Goal: Transaction & Acquisition: Purchase product/service

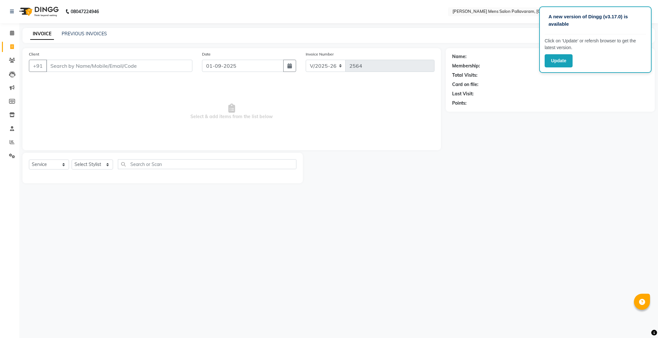
select select "8211"
select select "service"
click at [536, 162] on div "Name: Membership: Total Visits: Card on file: Last Visit: Points:" at bounding box center [552, 115] width 214 height 135
click at [54, 59] on div "Client +91" at bounding box center [110, 64] width 173 height 26
click at [71, 65] on input "Client" at bounding box center [119, 66] width 146 height 12
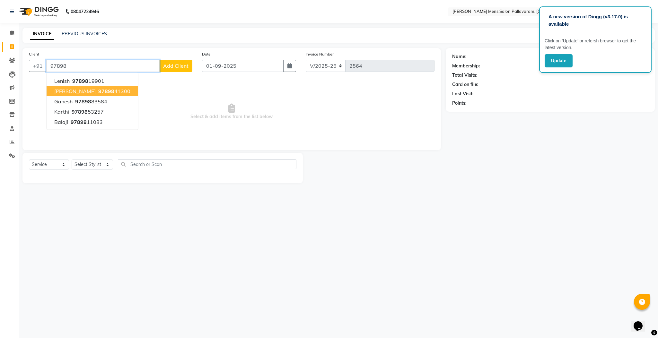
click at [98, 91] on span "97898" at bounding box center [106, 91] width 16 height 6
type input "9789841300"
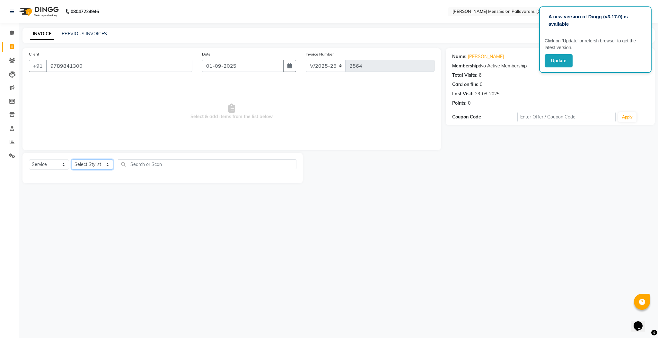
click at [93, 162] on select "Select Stylist Manager [PERSON_NAME] [PERSON_NAME] [PERSON_NAME]" at bounding box center [92, 165] width 41 height 10
select select "78843"
click at [72, 160] on select "Select Stylist Manager [PERSON_NAME] [PERSON_NAME] [PERSON_NAME]" at bounding box center [92, 165] width 41 height 10
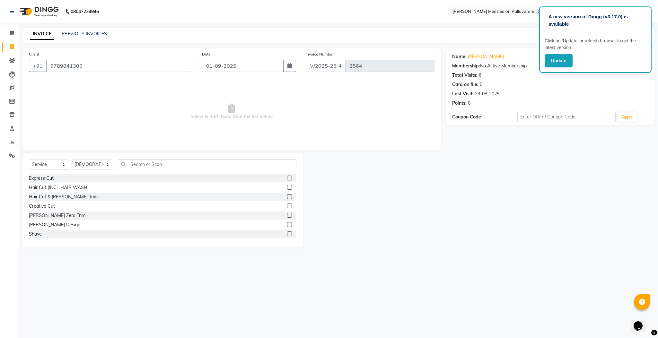
click at [287, 196] on label at bounding box center [289, 196] width 5 height 5
click at [287, 196] on input "checkbox" at bounding box center [289, 197] width 4 height 4
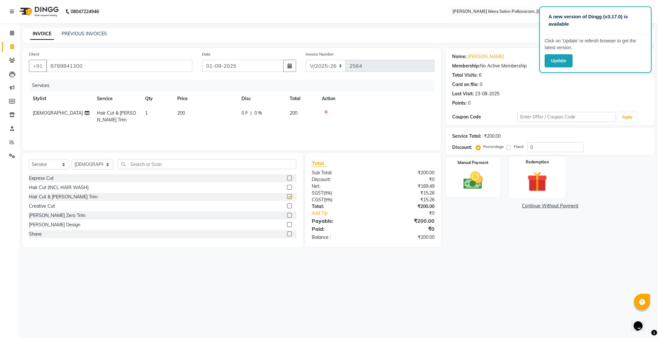
checkbox input "false"
click at [474, 180] on img at bounding box center [472, 180] width 33 height 23
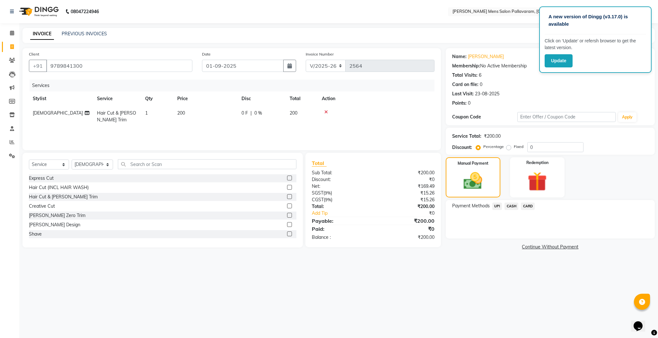
click at [495, 207] on span "UPI" at bounding box center [497, 206] width 10 height 7
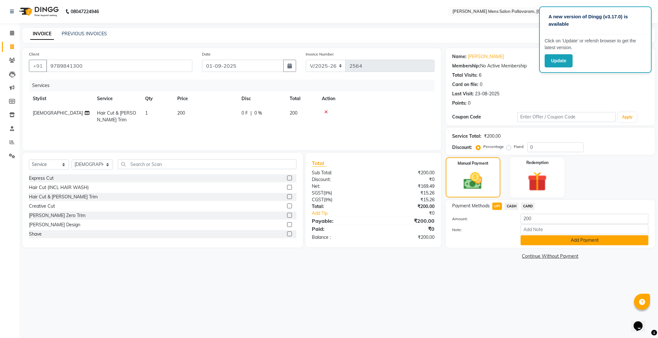
click at [558, 240] on button "Add Payment" at bounding box center [584, 240] width 128 height 10
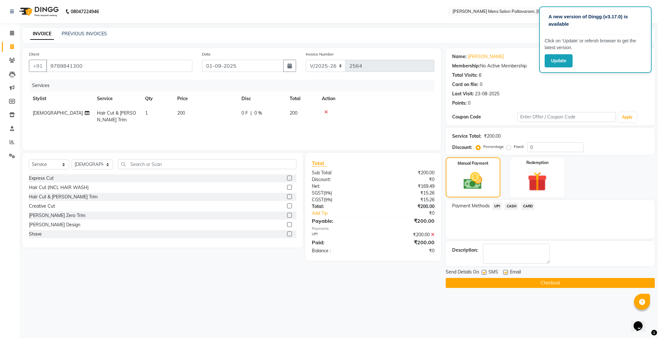
click at [545, 285] on button "Checkout" at bounding box center [549, 283] width 209 height 10
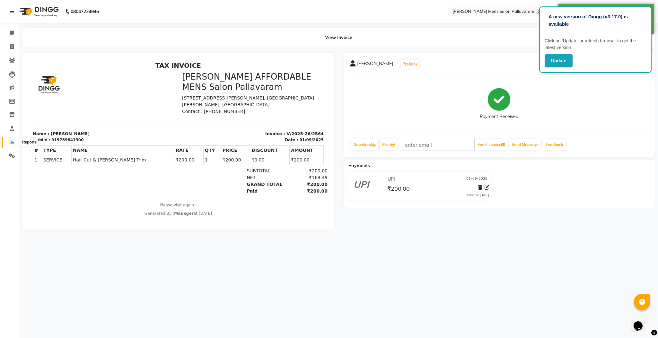
click at [10, 143] on icon at bounding box center [12, 142] width 5 height 5
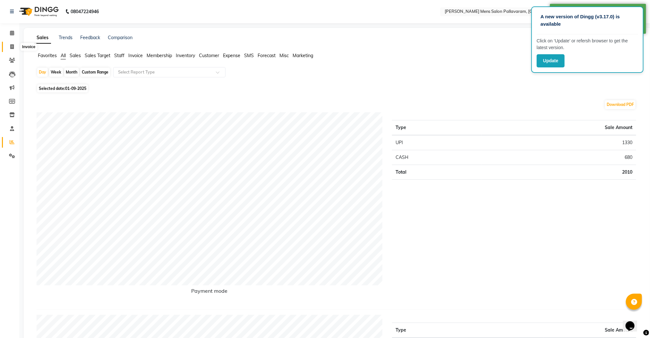
click at [12, 45] on icon at bounding box center [12, 46] width 4 height 5
select select "service"
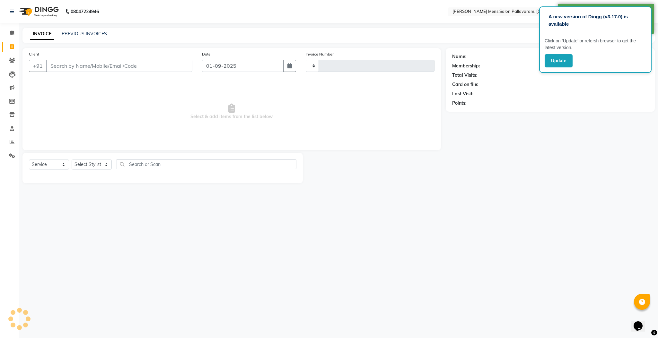
type input "2565"
select select "8211"
click at [66, 67] on input "Client" at bounding box center [119, 66] width 146 height 12
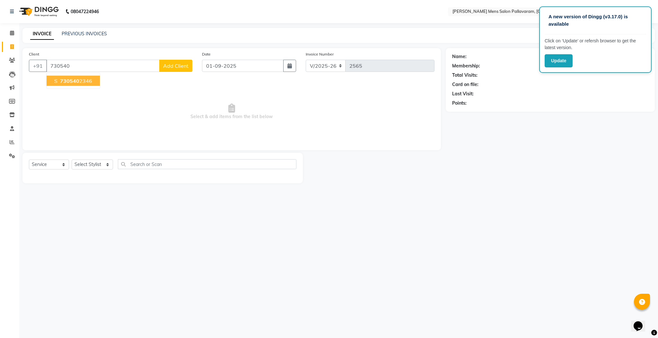
click at [81, 81] on ngb-highlight "730540 2346" at bounding box center [75, 81] width 33 height 6
type input "7305402346"
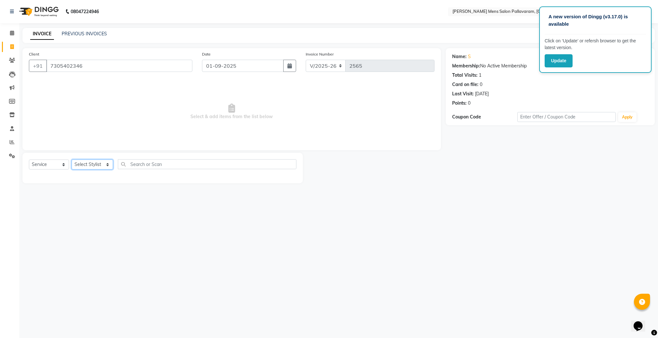
click at [93, 165] on select "Select Stylist Manager [PERSON_NAME] [PERSON_NAME] [PERSON_NAME]" at bounding box center [92, 165] width 41 height 10
select select "89182"
click at [72, 160] on select "Select Stylist Manager [PERSON_NAME] [PERSON_NAME] [PERSON_NAME]" at bounding box center [92, 165] width 41 height 10
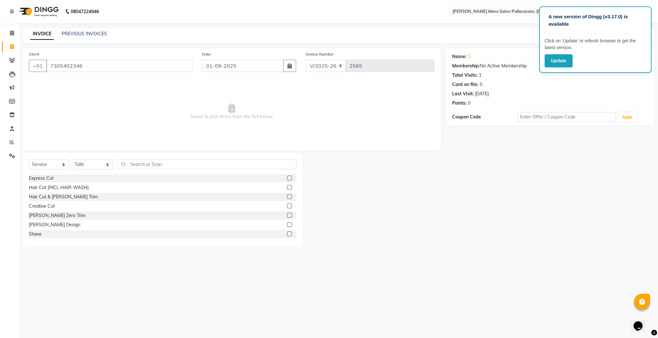
click at [287, 197] on label at bounding box center [289, 196] width 5 height 5
click at [287, 197] on input "checkbox" at bounding box center [289, 197] width 4 height 4
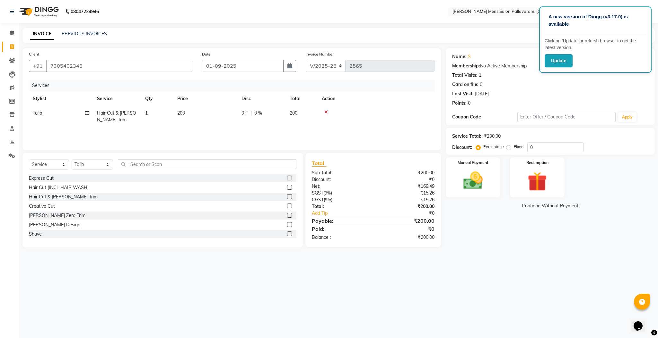
click at [287, 197] on label at bounding box center [289, 196] width 5 height 5
click at [287, 197] on input "checkbox" at bounding box center [289, 197] width 4 height 4
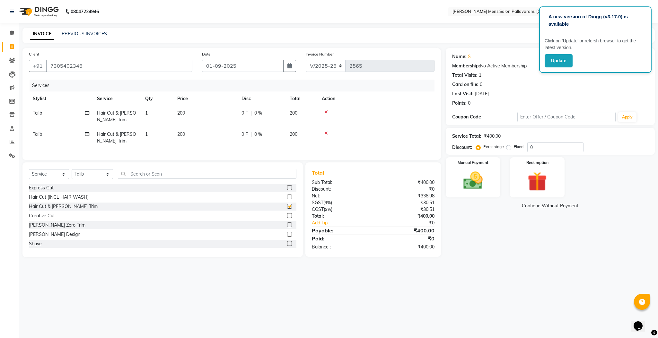
checkbox input "false"
click at [325, 132] on icon at bounding box center [326, 133] width 4 height 4
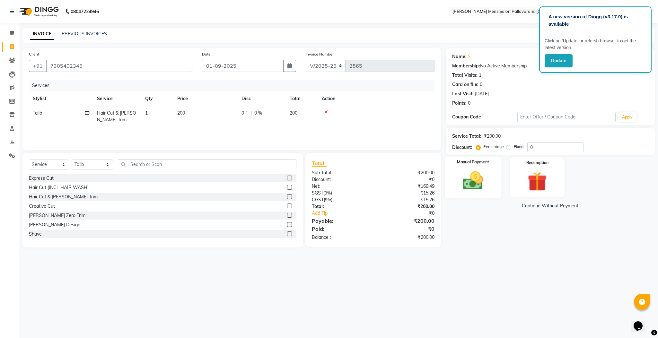
click at [472, 182] on img at bounding box center [472, 180] width 33 height 23
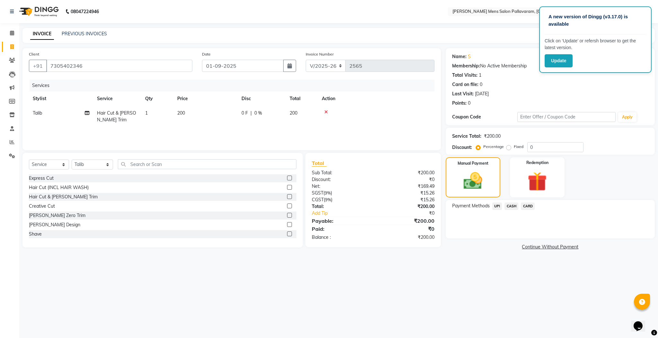
click at [497, 205] on span "UPI" at bounding box center [497, 206] width 10 height 7
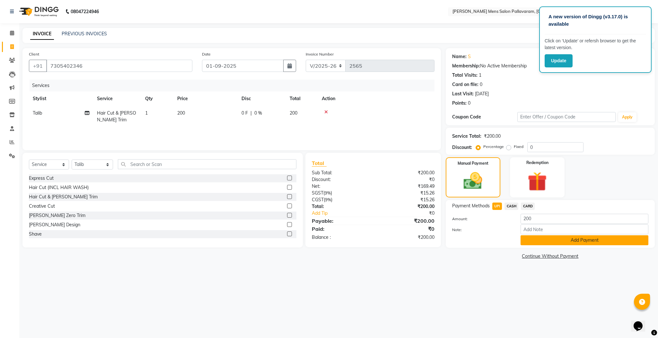
click at [527, 239] on button "Add Payment" at bounding box center [584, 240] width 128 height 10
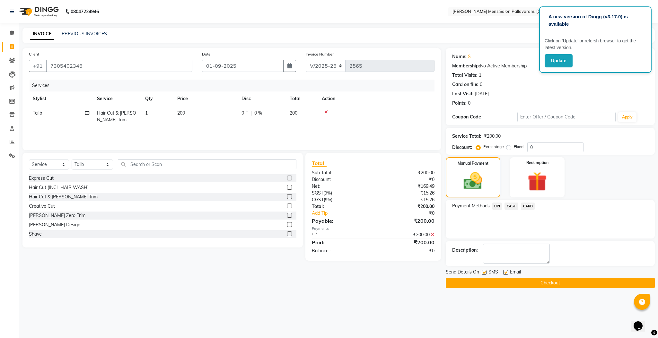
click at [529, 284] on button "Checkout" at bounding box center [549, 283] width 209 height 10
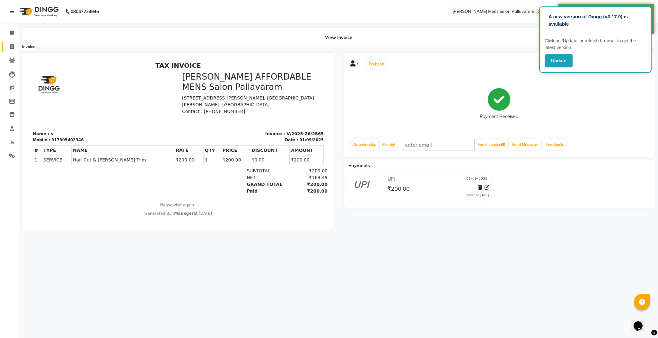
click at [12, 48] on icon at bounding box center [12, 46] width 4 height 5
select select "8211"
select select "service"
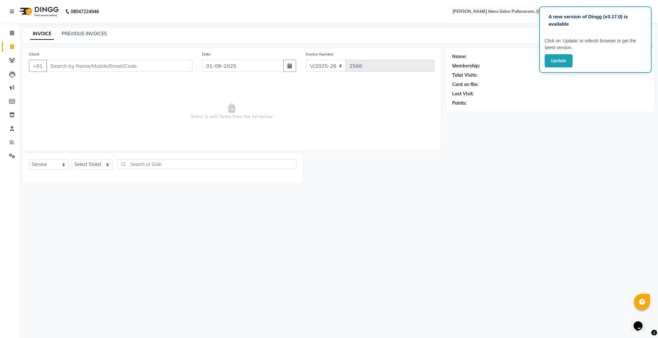
click at [108, 66] on input "Client" at bounding box center [119, 66] width 146 height 12
click at [121, 64] on input "Client" at bounding box center [119, 66] width 146 height 12
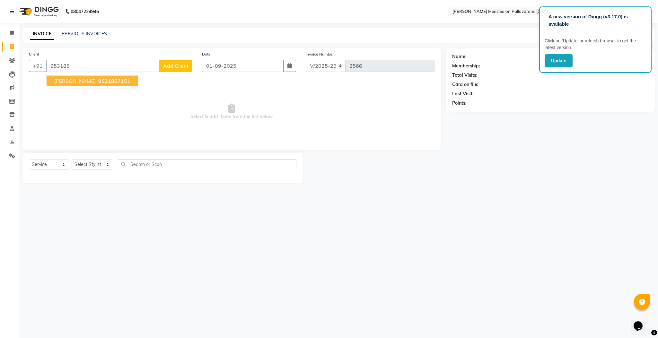
click at [67, 83] on span "[PERSON_NAME]" at bounding box center [74, 81] width 41 height 6
type input "9531867151"
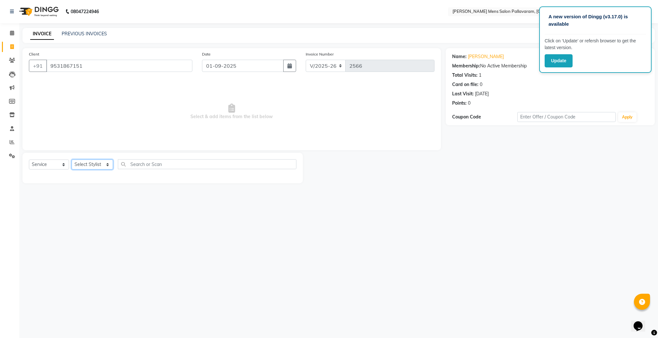
click at [91, 163] on select "Select Stylist Manager [PERSON_NAME] [PERSON_NAME] [PERSON_NAME]" at bounding box center [92, 165] width 41 height 10
select select "78843"
click at [72, 160] on select "Select Stylist Manager [PERSON_NAME] [PERSON_NAME] [PERSON_NAME]" at bounding box center [92, 165] width 41 height 10
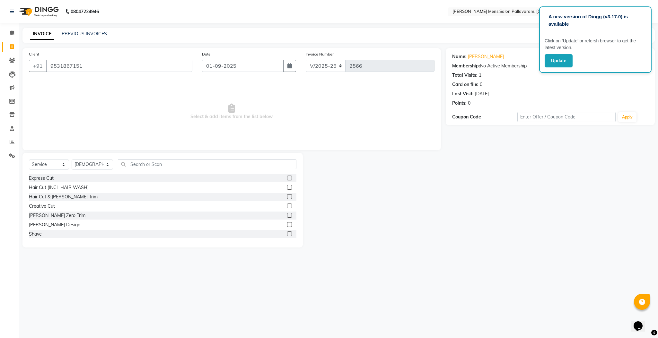
click at [287, 196] on label at bounding box center [289, 196] width 5 height 5
click at [287, 196] on input "checkbox" at bounding box center [289, 197] width 4 height 4
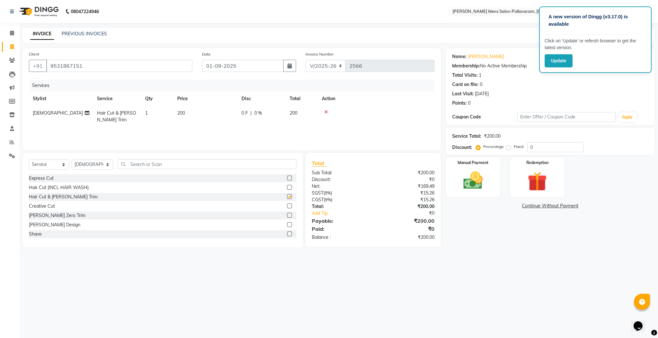
checkbox input "false"
click at [325, 113] on icon at bounding box center [326, 112] width 4 height 4
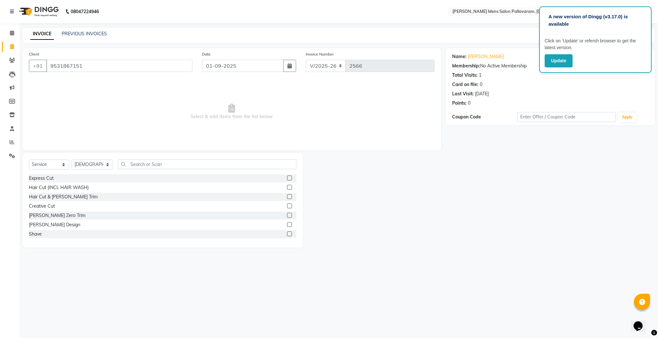
click at [39, 32] on link "INVOICE" at bounding box center [42, 34] width 24 height 12
click at [73, 32] on link "PREVIOUS INVOICES" at bounding box center [84, 34] width 45 height 6
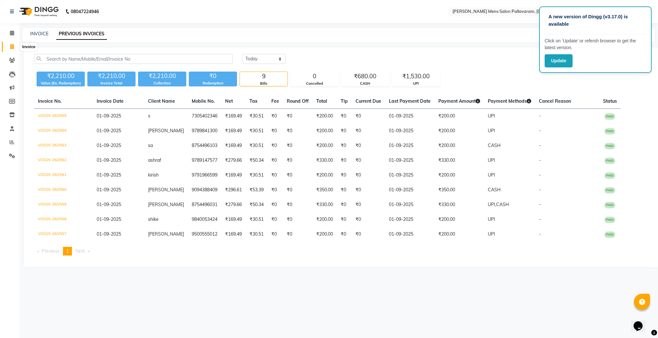
click at [12, 47] on icon at bounding box center [12, 46] width 4 height 5
select select "service"
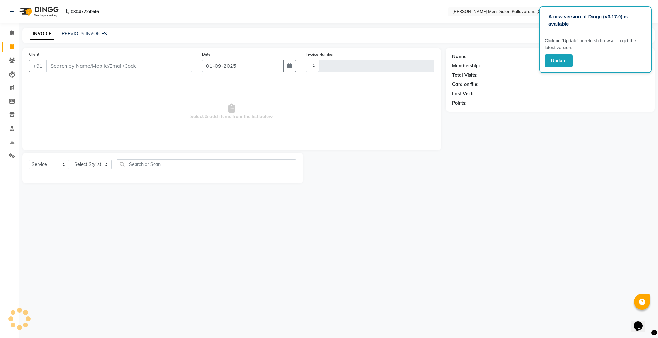
type input "2566"
select select "8211"
click at [10, 144] on span at bounding box center [11, 142] width 11 height 7
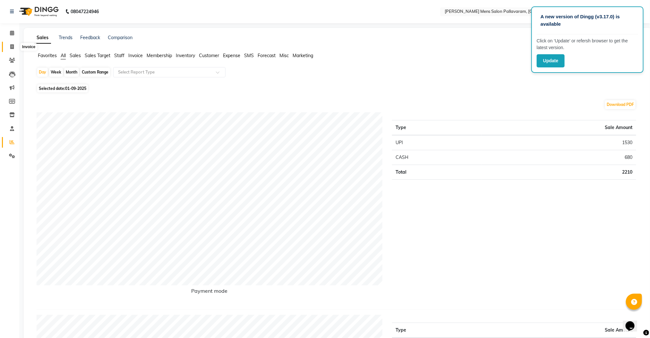
click at [10, 44] on icon at bounding box center [12, 46] width 4 height 5
select select "8211"
select select "service"
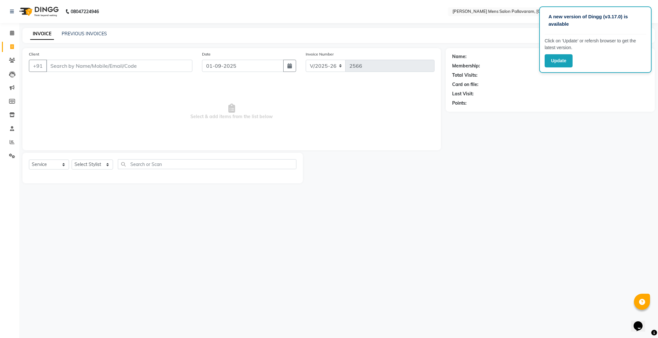
click at [74, 67] on input "Client" at bounding box center [119, 66] width 146 height 12
click at [102, 60] on input "Client" at bounding box center [119, 66] width 146 height 12
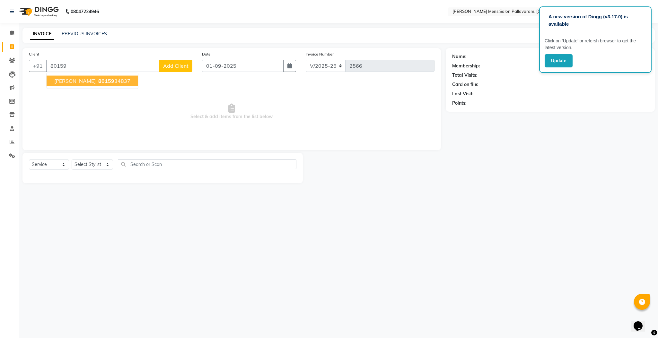
click at [101, 82] on span "80159" at bounding box center [106, 81] width 16 height 6
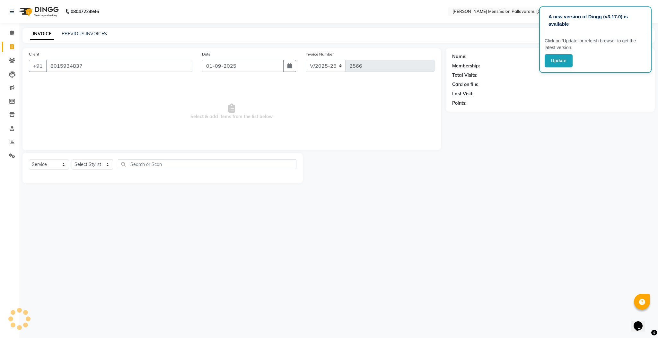
type input "8015934837"
click at [94, 166] on select "Select Stylist Manager [PERSON_NAME] [PERSON_NAME] [PERSON_NAME]" at bounding box center [92, 165] width 41 height 10
select select "89182"
click at [72, 160] on select "Select Stylist Manager [PERSON_NAME] [PERSON_NAME] [PERSON_NAME]" at bounding box center [92, 165] width 41 height 10
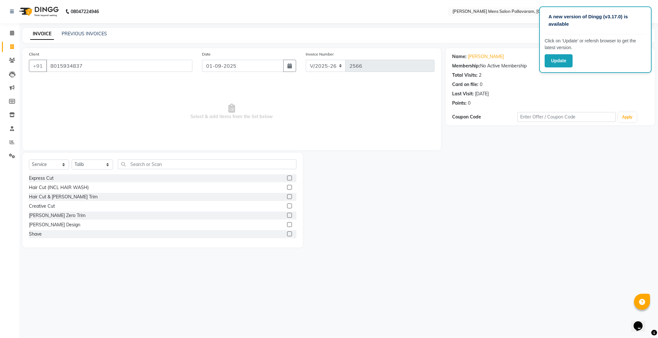
click at [287, 199] on label at bounding box center [289, 196] width 5 height 5
click at [287, 199] on input "checkbox" at bounding box center [289, 197] width 4 height 4
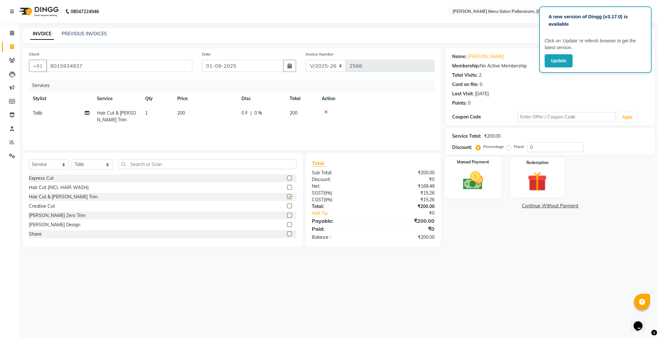
checkbox input "false"
click at [485, 178] on img at bounding box center [472, 180] width 33 height 23
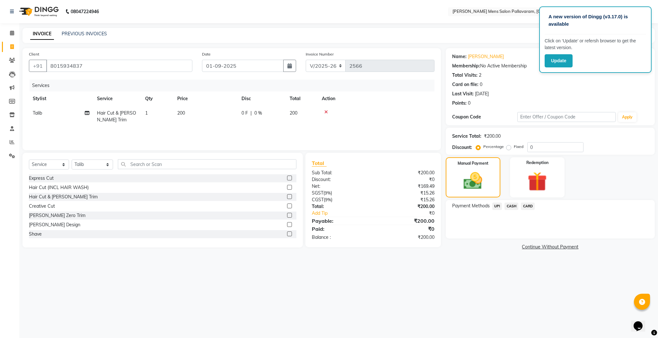
click at [494, 207] on span "UPI" at bounding box center [497, 206] width 10 height 7
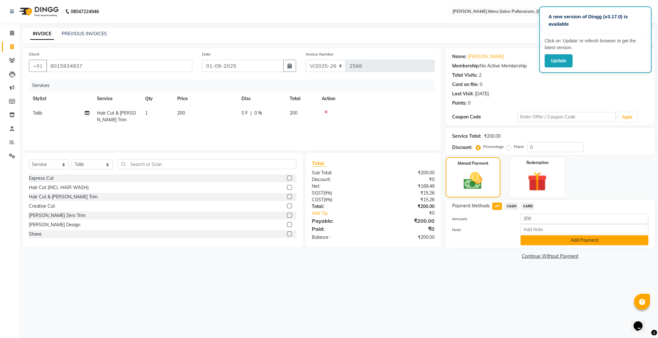
click at [573, 241] on button "Add Payment" at bounding box center [584, 240] width 128 height 10
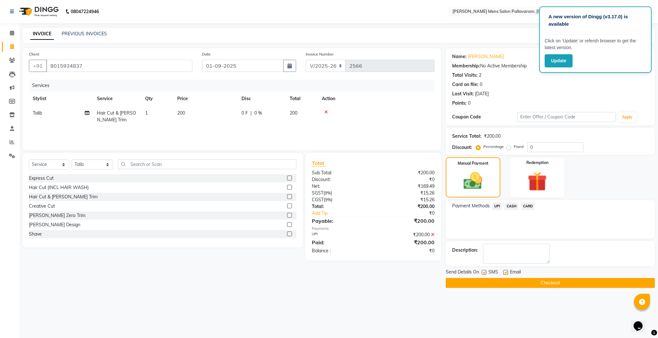
click at [579, 284] on button "Checkout" at bounding box center [549, 283] width 209 height 10
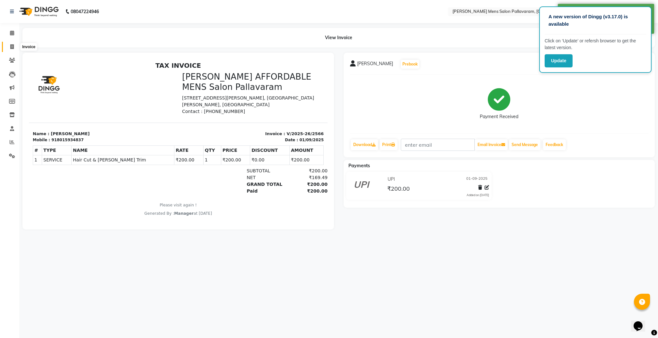
click at [13, 45] on icon at bounding box center [12, 46] width 4 height 5
select select "service"
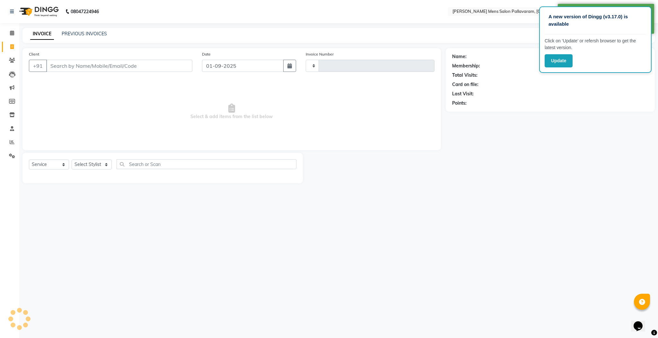
type input "2567"
select select "8211"
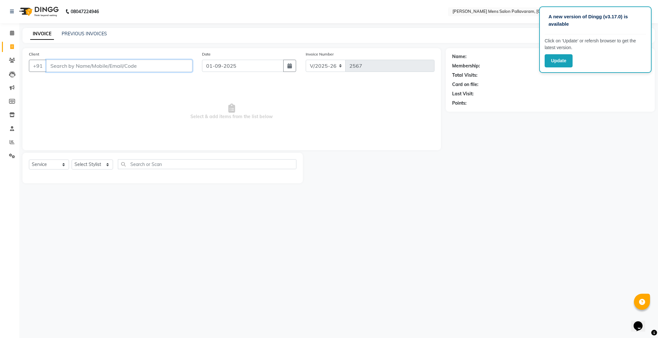
click at [108, 62] on input "Client" at bounding box center [119, 66] width 146 height 12
type input "8784563375"
click at [169, 68] on span "Add Client" at bounding box center [175, 66] width 25 height 6
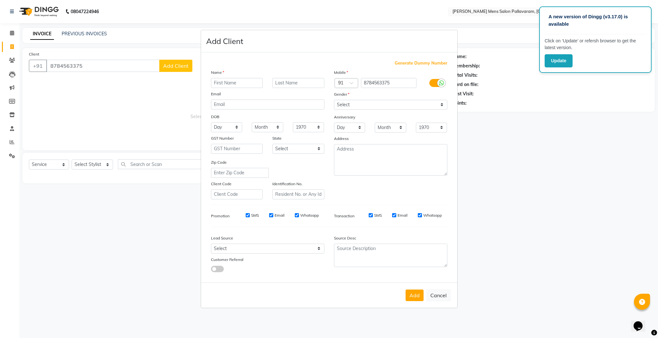
click at [244, 83] on input "text" at bounding box center [237, 83] width 52 height 10
type input "KAR"
click at [351, 106] on select "Select [DEMOGRAPHIC_DATA] [DEMOGRAPHIC_DATA] Other Prefer Not To Say" at bounding box center [390, 105] width 113 height 10
select select "[DEMOGRAPHIC_DATA]"
click at [334, 100] on select "Select [DEMOGRAPHIC_DATA] [DEMOGRAPHIC_DATA] Other Prefer Not To Say" at bounding box center [390, 105] width 113 height 10
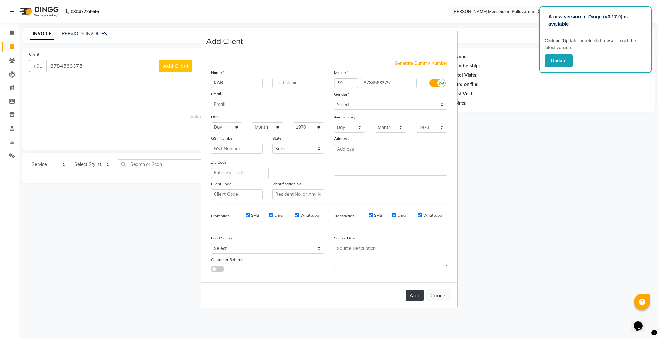
click at [415, 296] on button "Add" at bounding box center [414, 295] width 18 height 12
select select
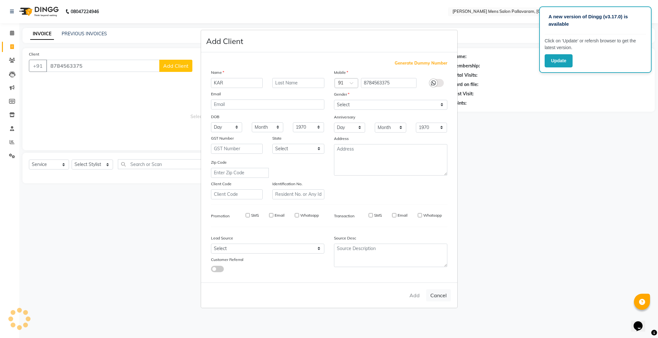
select select
checkbox input "false"
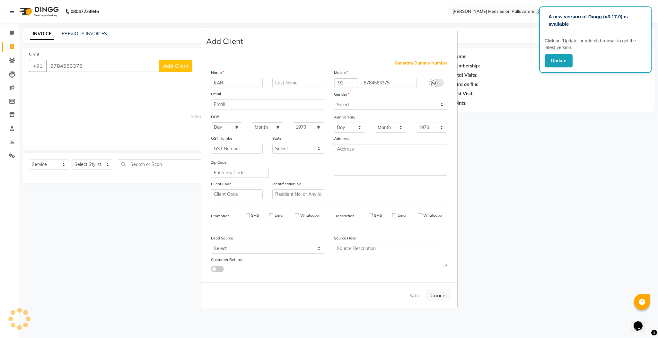
checkbox input "false"
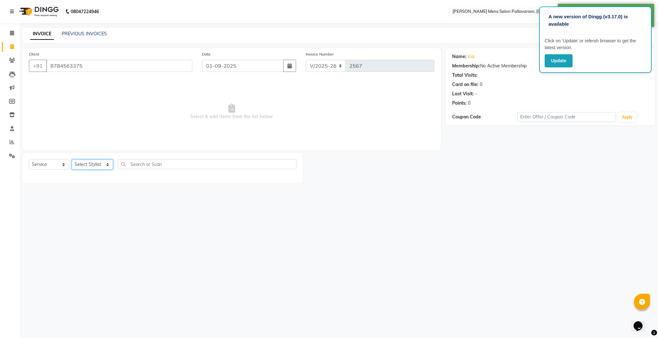
click at [93, 161] on select "Select Stylist Manager [PERSON_NAME] [PERSON_NAME] [PERSON_NAME]" at bounding box center [92, 165] width 41 height 10
click at [72, 160] on select "Select Stylist Manager [PERSON_NAME] [PERSON_NAME] [PERSON_NAME]" at bounding box center [92, 165] width 41 height 10
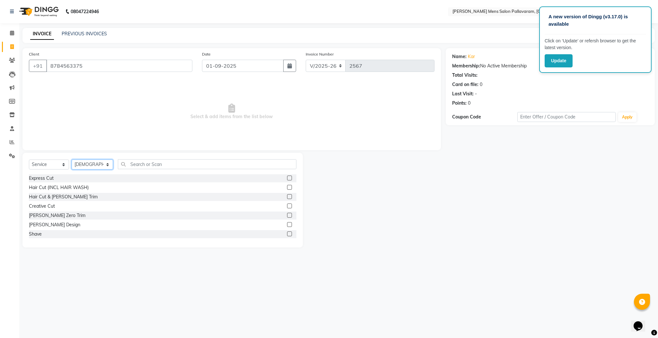
click at [91, 161] on select "Select Stylist Manager [PERSON_NAME] [PERSON_NAME] [PERSON_NAME]" at bounding box center [92, 165] width 41 height 10
select select "89182"
click at [72, 160] on select "Select Stylist Manager [PERSON_NAME] [PERSON_NAME] [PERSON_NAME]" at bounding box center [92, 165] width 41 height 10
click at [287, 197] on label at bounding box center [289, 196] width 5 height 5
click at [287, 197] on input "checkbox" at bounding box center [289, 197] width 4 height 4
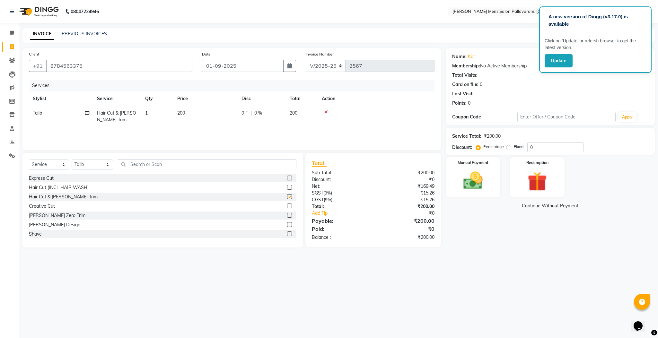
checkbox input "false"
click at [473, 185] on img at bounding box center [472, 180] width 33 height 23
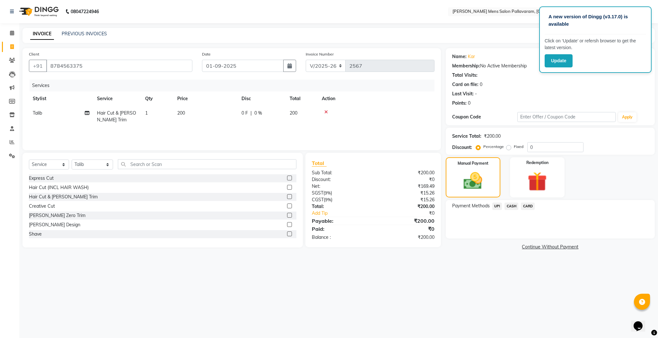
click at [496, 206] on span "UPI" at bounding box center [497, 206] width 10 height 7
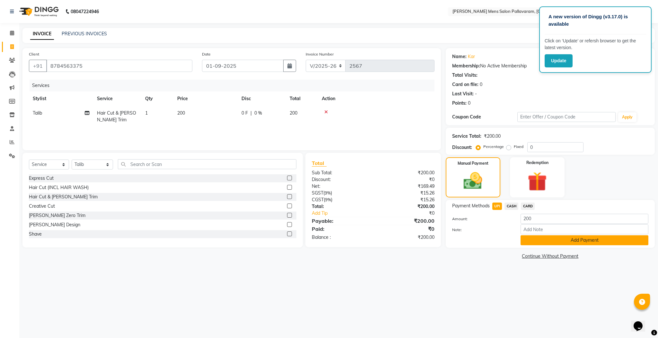
click at [531, 237] on button "Add Payment" at bounding box center [584, 240] width 128 height 10
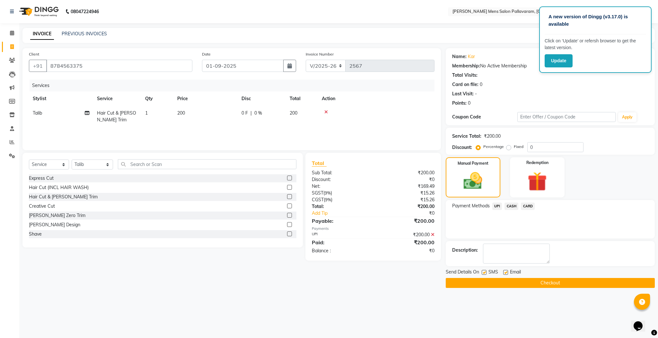
click at [533, 285] on button "Checkout" at bounding box center [549, 283] width 209 height 10
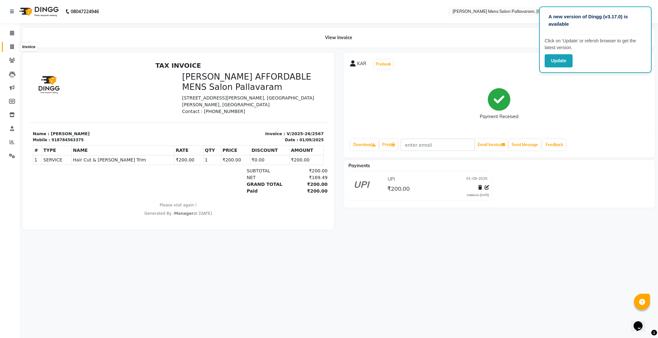
click at [10, 47] on icon at bounding box center [12, 46] width 4 height 5
select select "8211"
select select "service"
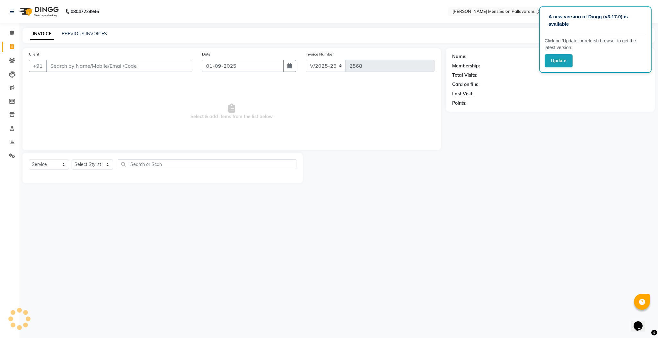
click at [66, 66] on input "Client" at bounding box center [119, 66] width 146 height 12
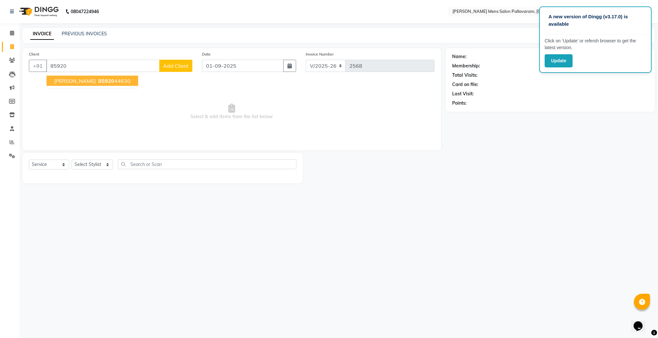
click at [98, 81] on span "85920" at bounding box center [106, 81] width 16 height 6
type input "8592044630"
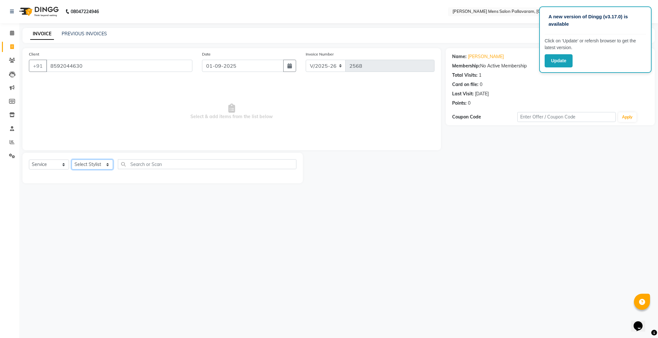
click at [91, 162] on select "Select Stylist Manager [PERSON_NAME] [PERSON_NAME] [PERSON_NAME]" at bounding box center [92, 165] width 41 height 10
select select "78843"
click at [72, 160] on select "Select Stylist Manager [PERSON_NAME] [PERSON_NAME] [PERSON_NAME]" at bounding box center [92, 165] width 41 height 10
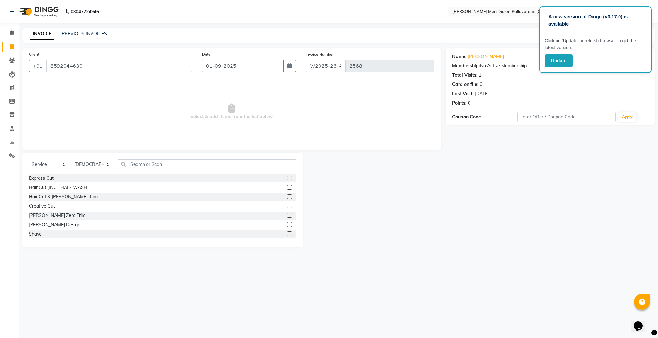
click at [287, 177] on label at bounding box center [289, 178] width 5 height 5
click at [287, 177] on input "checkbox" at bounding box center [289, 178] width 4 height 4
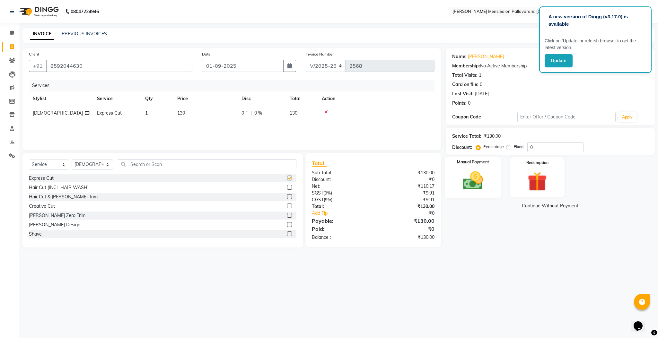
checkbox input "false"
click at [462, 178] on img at bounding box center [472, 180] width 33 height 23
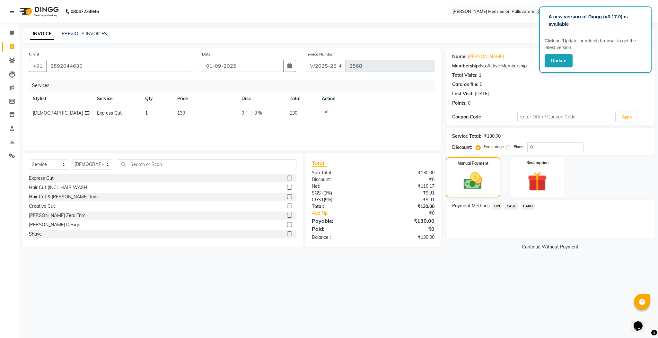
click at [511, 204] on span "CASH" at bounding box center [511, 206] width 14 height 7
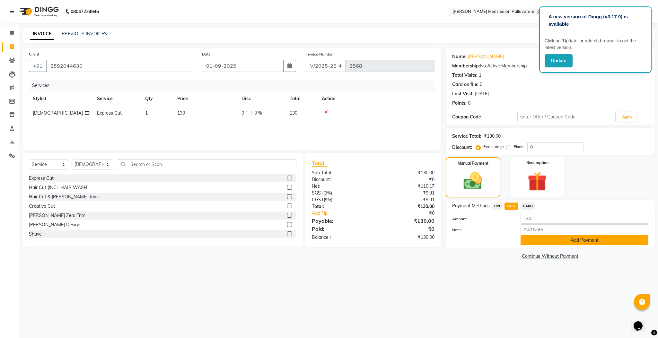
click at [541, 240] on button "Add Payment" at bounding box center [584, 240] width 128 height 10
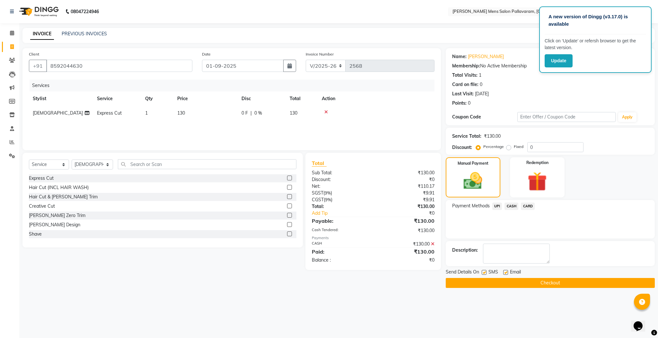
click at [529, 280] on button "Checkout" at bounding box center [549, 283] width 209 height 10
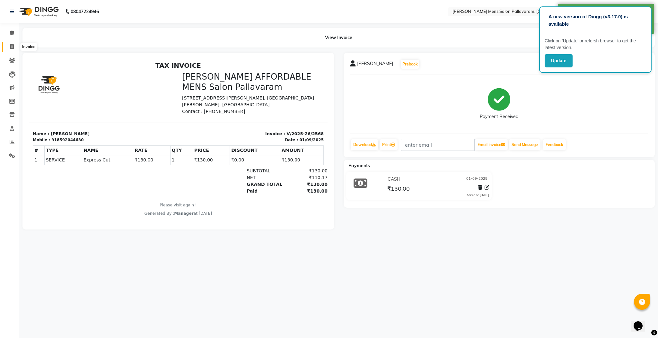
click at [10, 49] on span at bounding box center [11, 46] width 11 height 7
select select "8211"
select select "service"
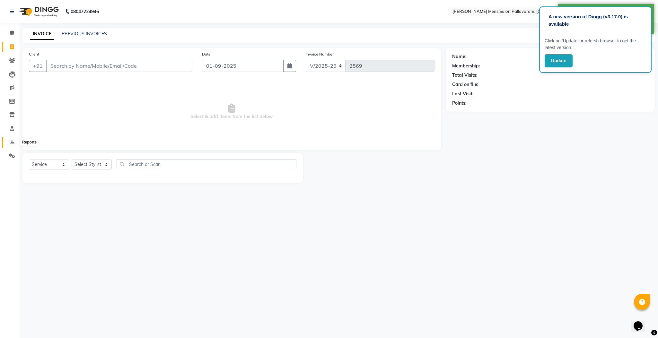
click at [10, 142] on icon at bounding box center [12, 142] width 5 height 5
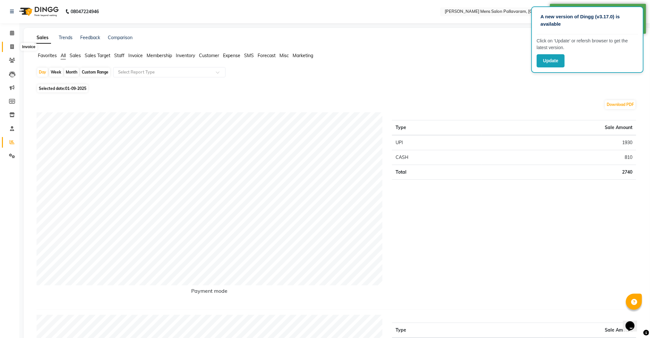
click at [13, 46] on icon at bounding box center [12, 46] width 4 height 5
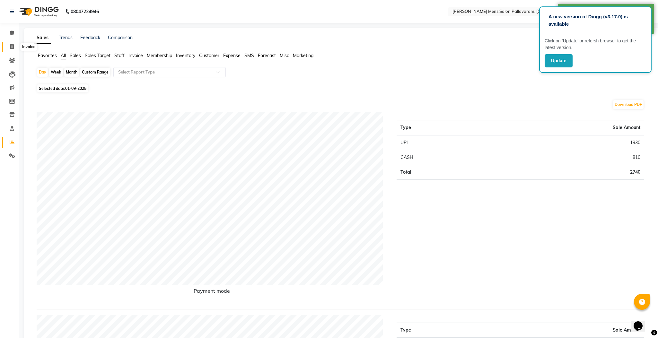
select select "8211"
select select "service"
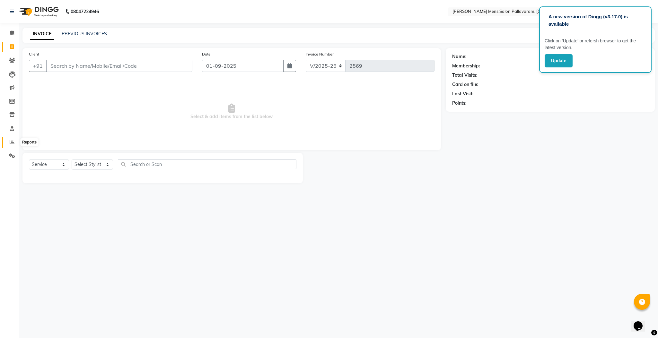
click at [12, 139] on span at bounding box center [11, 142] width 11 height 7
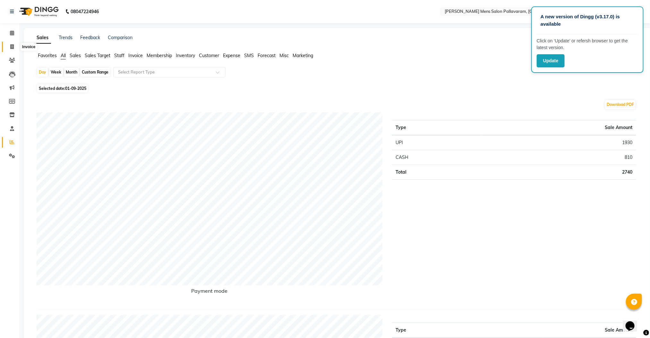
click at [12, 46] on icon at bounding box center [12, 46] width 4 height 5
select select "service"
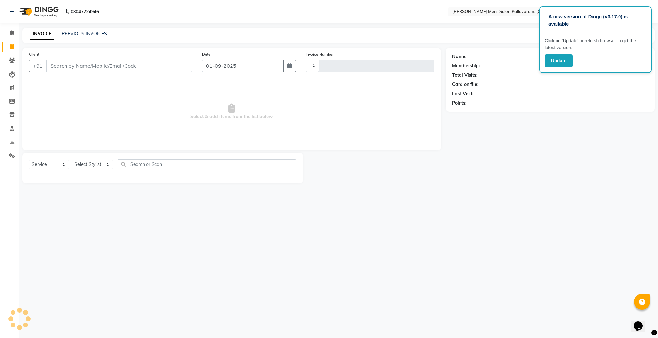
type input "2569"
select select "8211"
click at [11, 143] on icon at bounding box center [12, 142] width 5 height 5
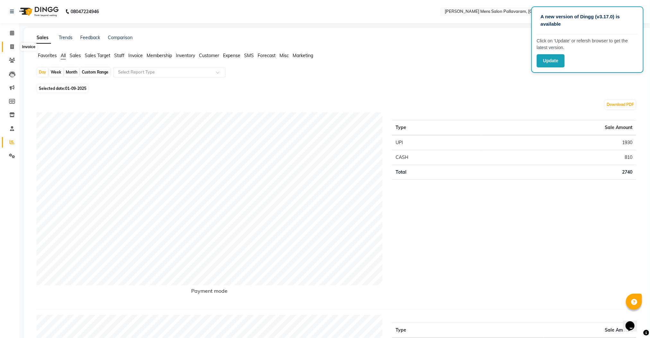
click at [9, 47] on span at bounding box center [11, 46] width 11 height 7
select select "service"
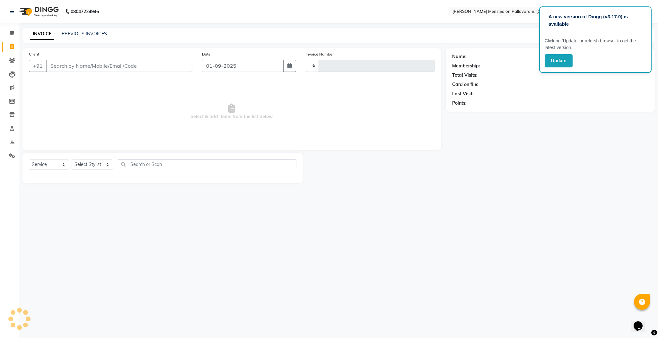
type input "2569"
select select "8211"
click at [91, 66] on input "Client" at bounding box center [119, 66] width 146 height 12
type input "8"
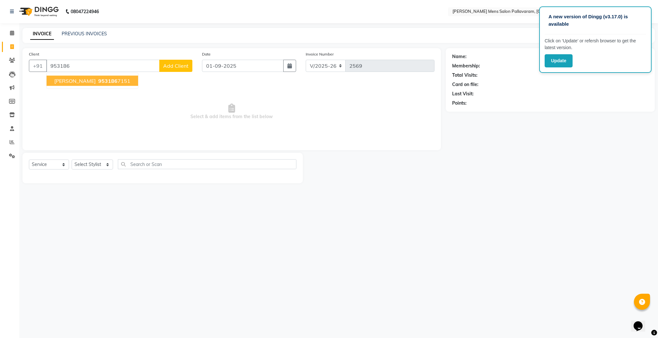
click at [98, 82] on ngb-highlight "953186 7151" at bounding box center [113, 81] width 33 height 6
type input "9531867151"
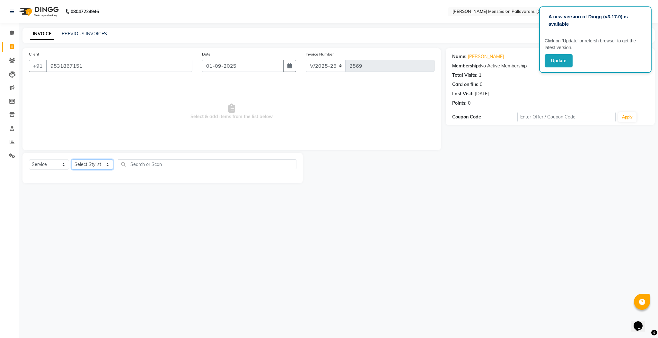
click at [95, 164] on select "Select Stylist Manager [PERSON_NAME] [PERSON_NAME] [PERSON_NAME]" at bounding box center [92, 165] width 41 height 10
select select "78843"
click at [72, 160] on select "Select Stylist Manager [PERSON_NAME] [PERSON_NAME] [PERSON_NAME]" at bounding box center [92, 165] width 41 height 10
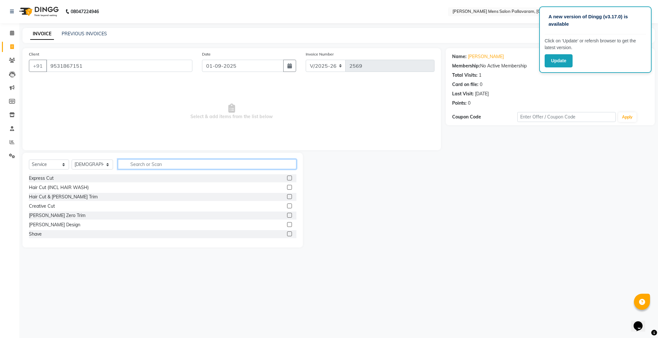
click at [217, 164] on input "text" at bounding box center [207, 164] width 178 height 10
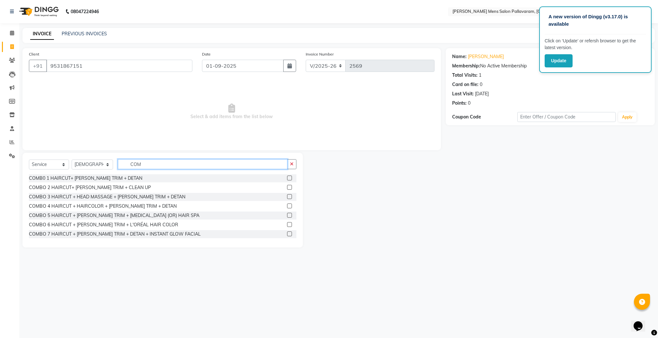
type input "COM"
click at [287, 178] on label at bounding box center [289, 178] width 5 height 5
click at [287, 178] on input "checkbox" at bounding box center [289, 178] width 4 height 4
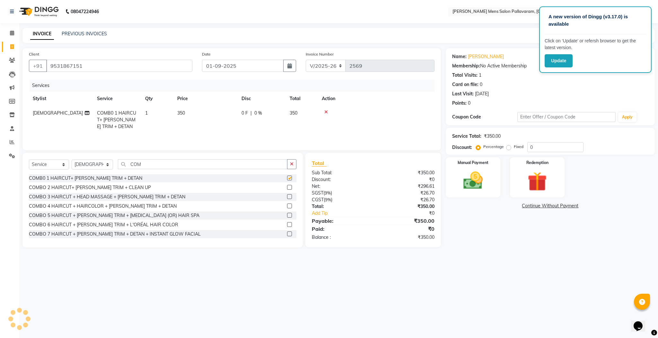
checkbox input "false"
click at [480, 181] on img at bounding box center [472, 180] width 33 height 23
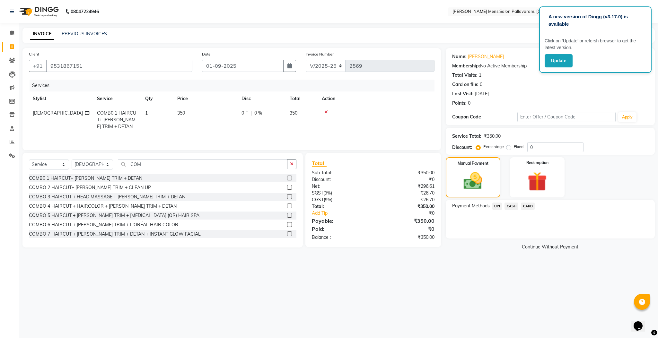
click at [494, 206] on span "UPI" at bounding box center [497, 206] width 10 height 7
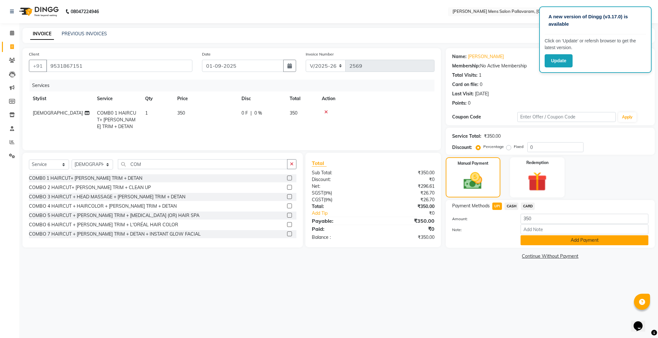
click at [535, 242] on button "Add Payment" at bounding box center [584, 240] width 128 height 10
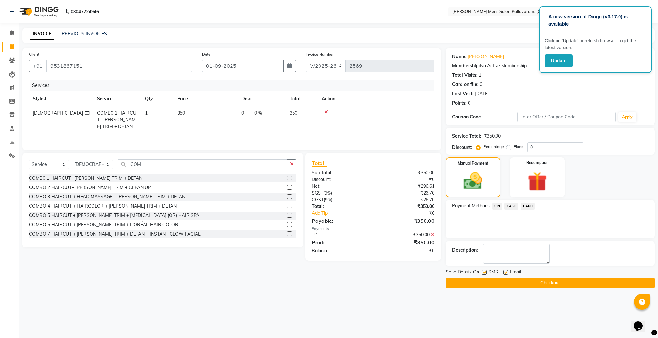
click at [506, 280] on button "Checkout" at bounding box center [549, 283] width 209 height 10
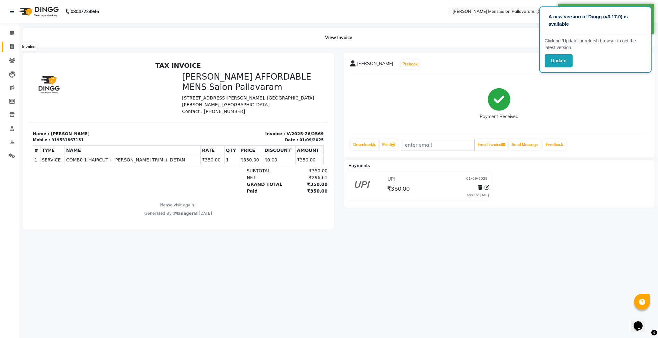
click at [11, 47] on icon at bounding box center [12, 46] width 4 height 5
select select "8211"
select select "service"
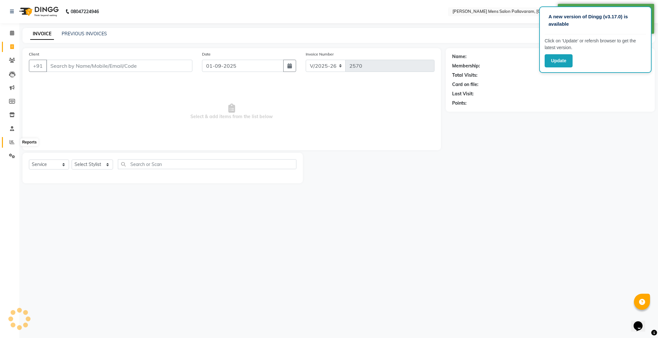
click at [12, 142] on icon at bounding box center [12, 142] width 5 height 5
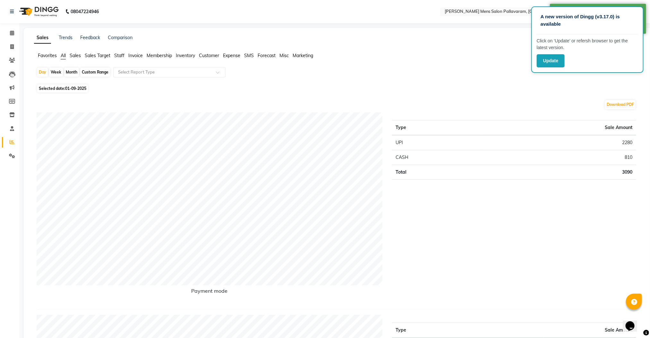
click at [13, 40] on li "Invoice" at bounding box center [9, 47] width 19 height 14
click at [10, 48] on span at bounding box center [11, 46] width 11 height 7
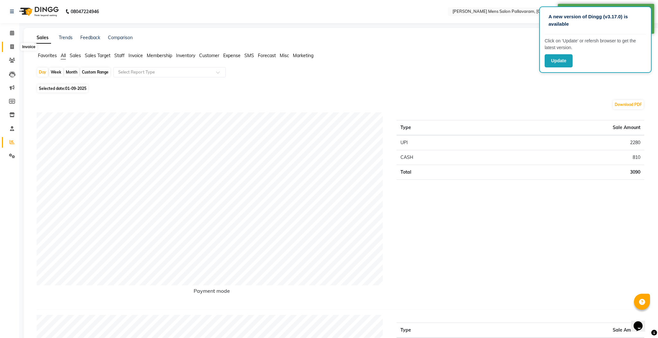
select select "service"
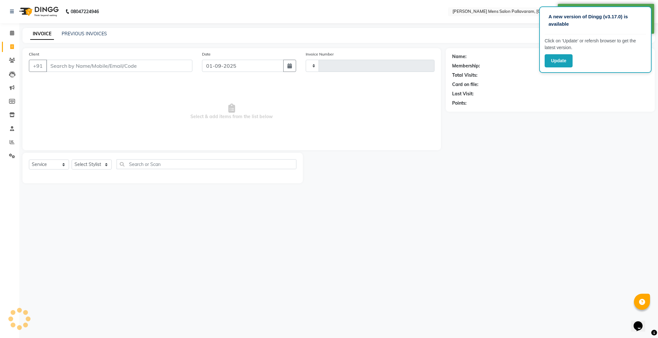
type input "2570"
select select "8211"
click at [12, 143] on icon at bounding box center [12, 142] width 5 height 5
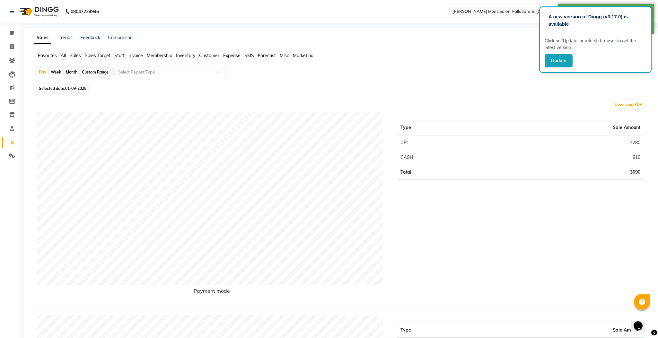
select select "service"
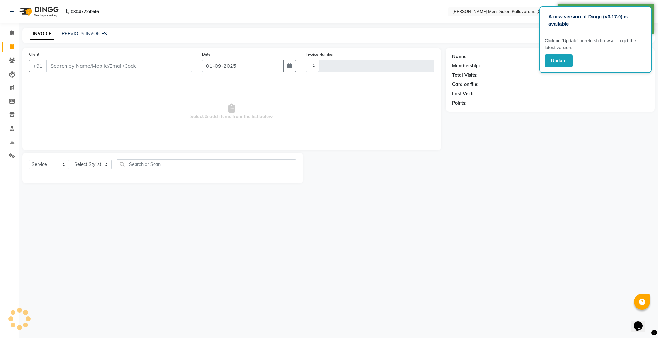
type input "2570"
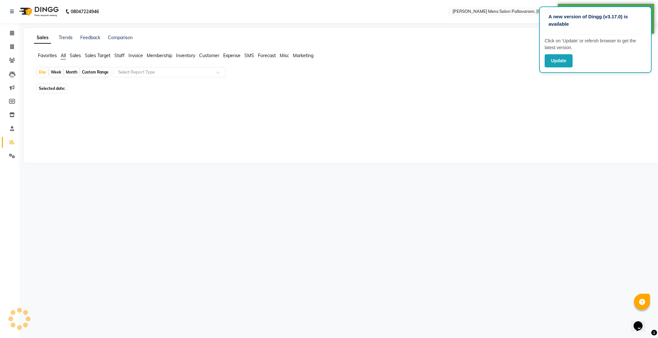
select select "8211"
select select "service"
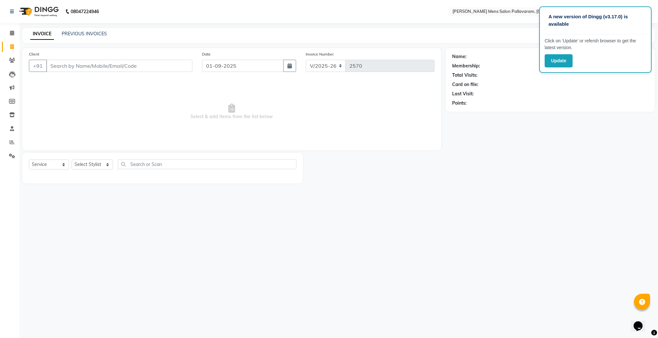
click at [70, 39] on div "INVOICE PREVIOUS INVOICES Create New Save" at bounding box center [338, 35] width 632 height 15
click at [71, 34] on link "PREVIOUS INVOICES" at bounding box center [84, 34] width 45 height 6
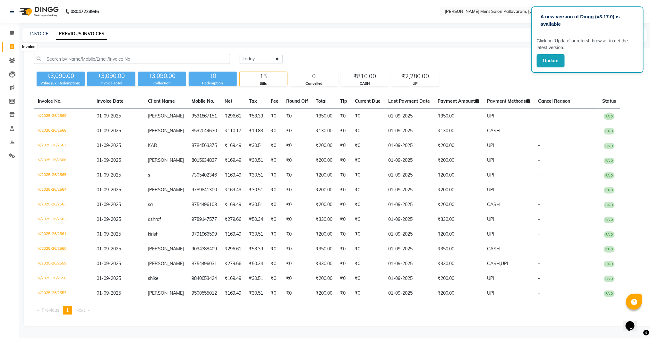
click at [10, 48] on span at bounding box center [11, 46] width 11 height 7
select select "service"
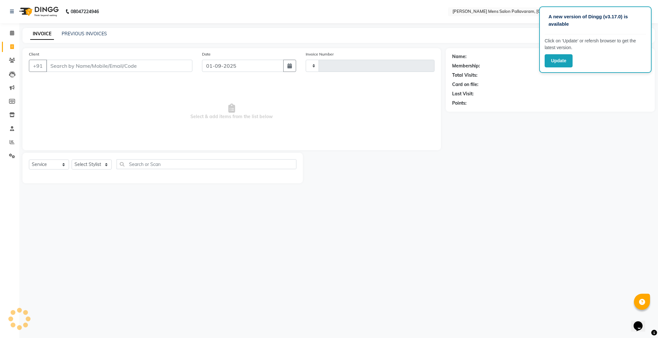
type input "2570"
select select "8211"
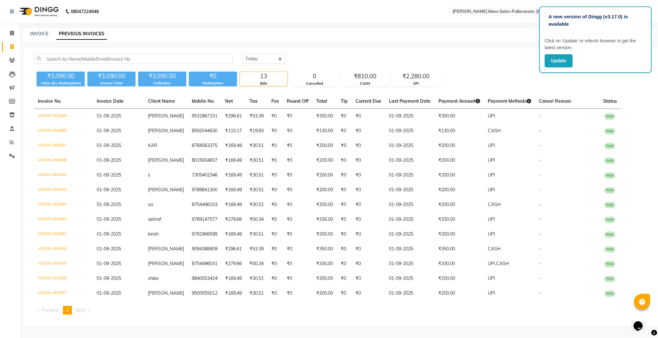
select select "8211"
select select "service"
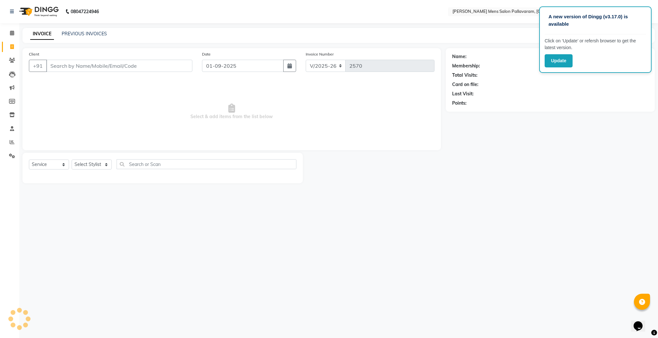
click at [278, 25] on div "A new version of Dingg (v3.17.0) is available Click on ‘Update’ or refersh brow…" at bounding box center [329, 169] width 658 height 338
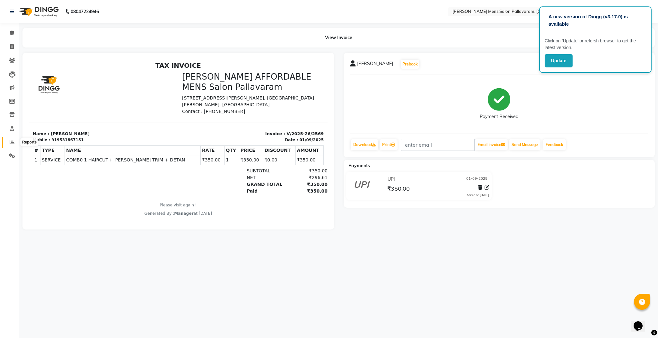
click at [10, 142] on icon at bounding box center [12, 142] width 5 height 5
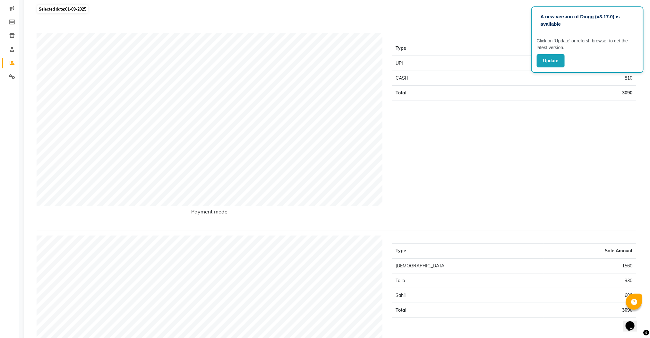
scroll to position [15, 0]
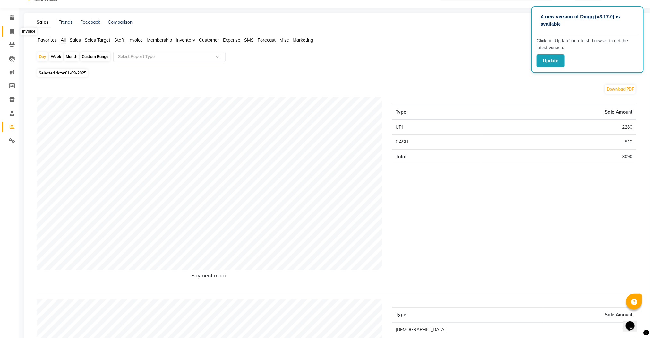
click at [13, 30] on icon at bounding box center [12, 31] width 4 height 5
select select "service"
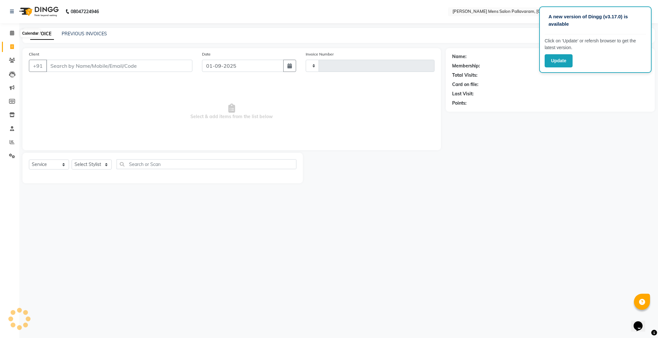
type input "2570"
select select "8211"
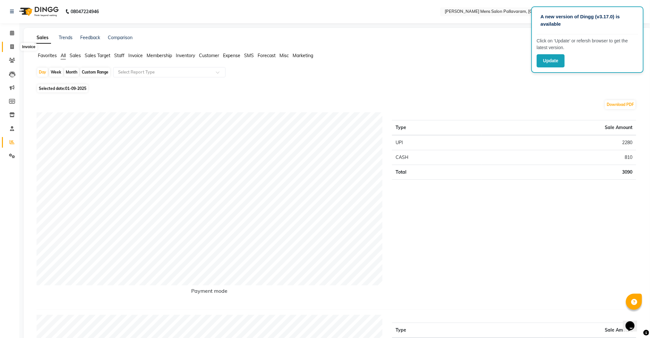
click at [12, 46] on icon at bounding box center [12, 46] width 4 height 5
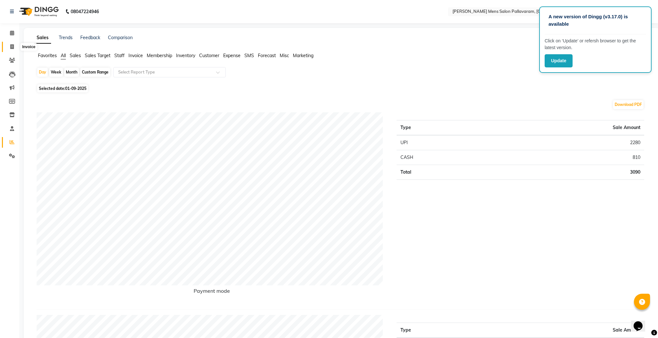
select select "8211"
select select "service"
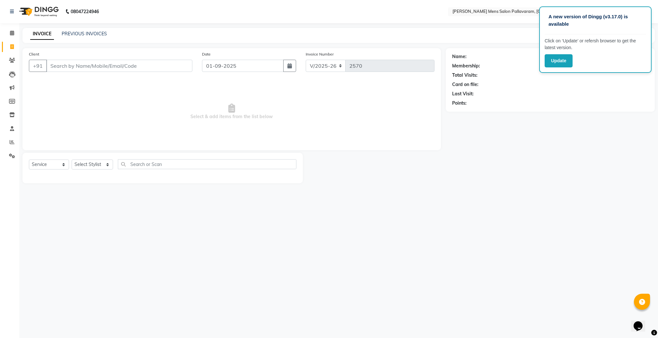
click at [67, 69] on input "Client" at bounding box center [119, 66] width 146 height 12
type input "9840004422"
click at [177, 67] on span "Add Client" at bounding box center [175, 66] width 25 height 6
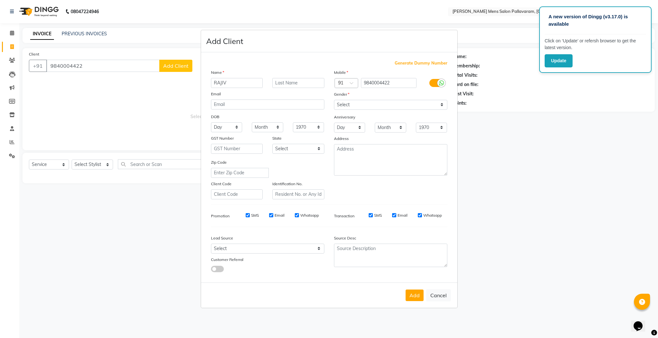
type input "RAJIV"
click at [358, 105] on select "Select [DEMOGRAPHIC_DATA] [DEMOGRAPHIC_DATA] Other Prefer Not To Say" at bounding box center [390, 105] width 113 height 10
select select "[DEMOGRAPHIC_DATA]"
click at [334, 100] on select "Select [DEMOGRAPHIC_DATA] [DEMOGRAPHIC_DATA] Other Prefer Not To Say" at bounding box center [390, 105] width 113 height 10
click at [419, 291] on button "Add" at bounding box center [414, 295] width 18 height 12
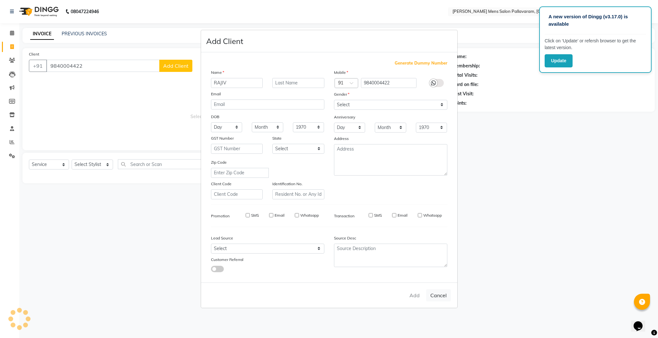
select select
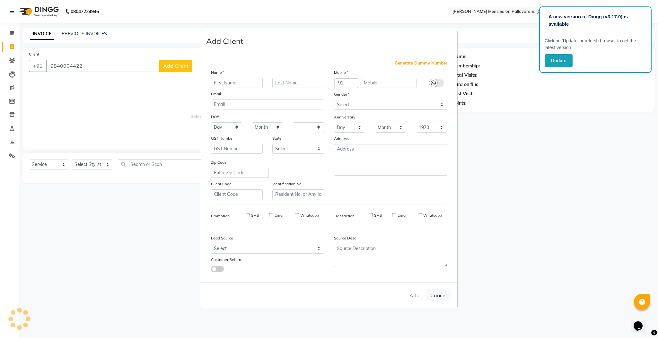
select select
checkbox input "false"
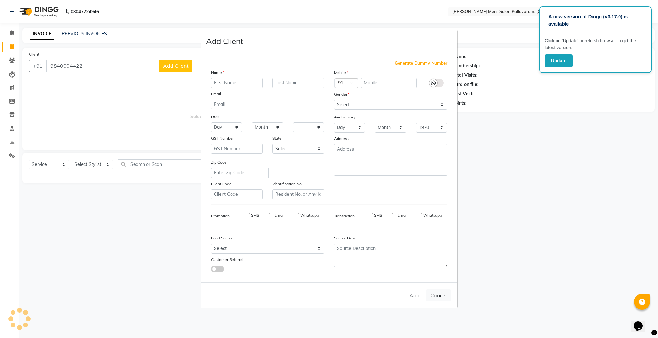
checkbox input "false"
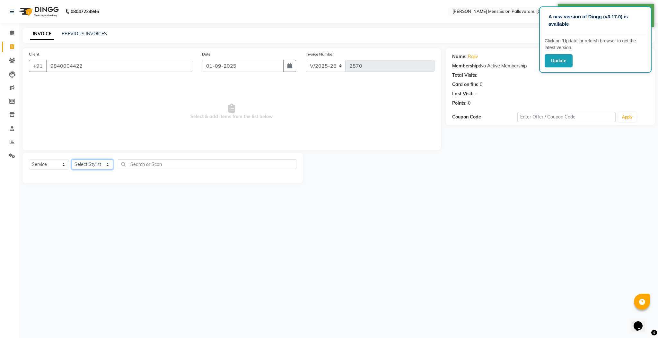
drag, startPoint x: 94, startPoint y: 163, endPoint x: 94, endPoint y: 168, distance: 4.8
click at [94, 163] on select "Select Stylist Manager [PERSON_NAME] [PERSON_NAME] [PERSON_NAME]" at bounding box center [92, 165] width 41 height 10
select select "78843"
click at [72, 160] on select "Select Stylist Manager [PERSON_NAME] [PERSON_NAME] [PERSON_NAME]" at bounding box center [92, 165] width 41 height 10
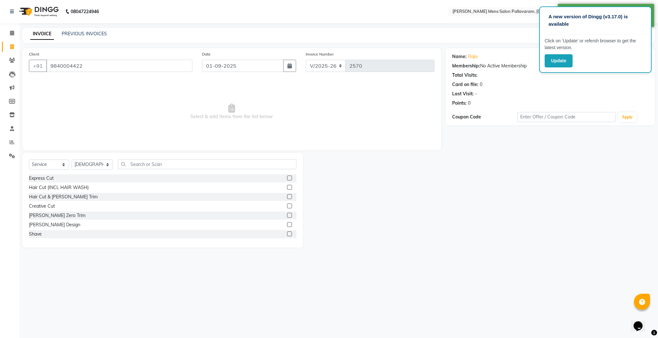
click at [287, 178] on label at bounding box center [289, 178] width 5 height 5
click at [287, 178] on input "checkbox" at bounding box center [289, 178] width 4 height 4
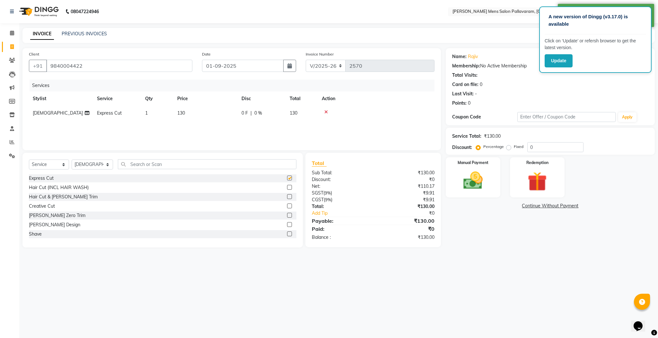
checkbox input "false"
click at [183, 166] on input "text" at bounding box center [207, 164] width 178 height 10
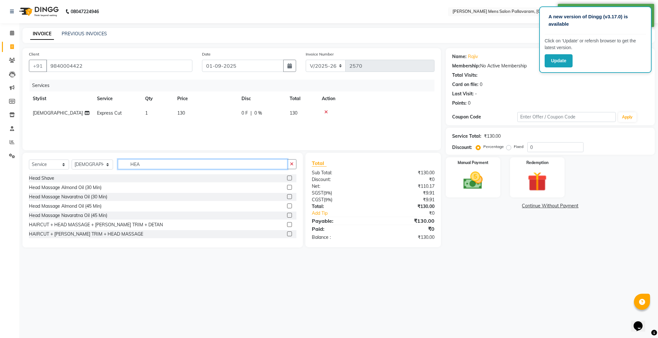
type input "HEA"
click at [287, 188] on label at bounding box center [289, 187] width 5 height 5
click at [287, 188] on input "checkbox" at bounding box center [289, 188] width 4 height 4
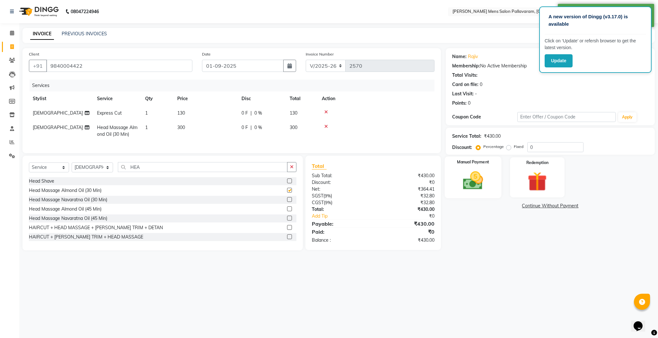
checkbox input "false"
click at [477, 170] on img at bounding box center [472, 180] width 33 height 23
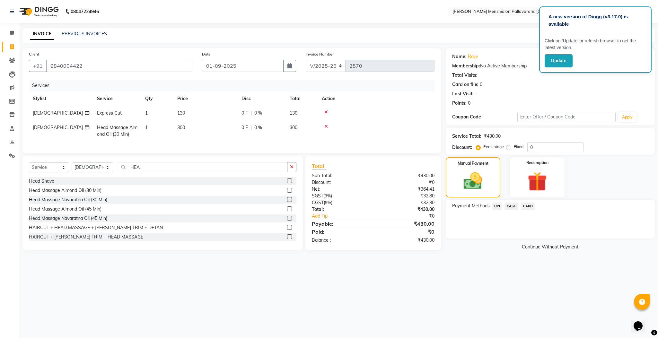
click at [495, 205] on span "UPI" at bounding box center [497, 206] width 10 height 7
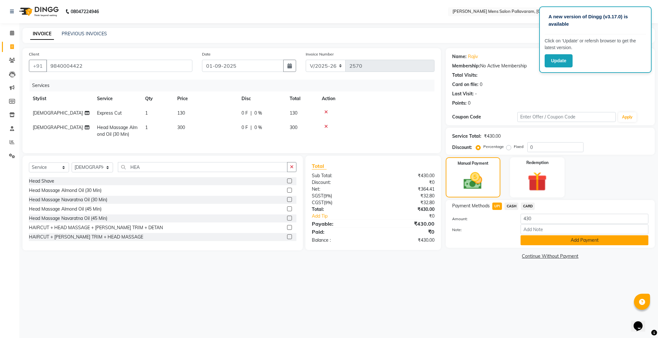
click at [544, 242] on button "Add Payment" at bounding box center [584, 240] width 128 height 10
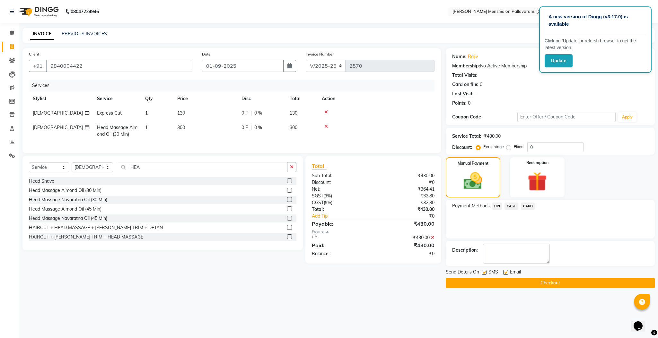
click at [541, 283] on button "Checkout" at bounding box center [549, 283] width 209 height 10
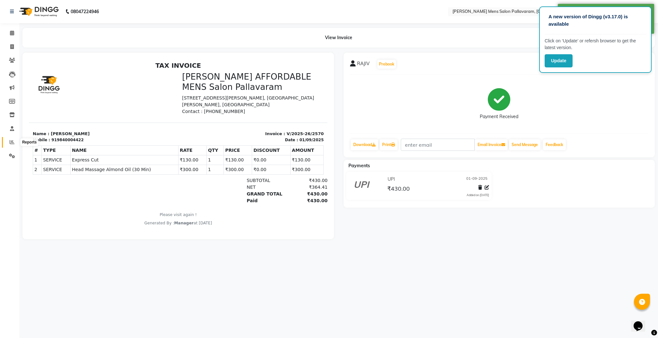
click at [12, 144] on icon at bounding box center [12, 142] width 5 height 5
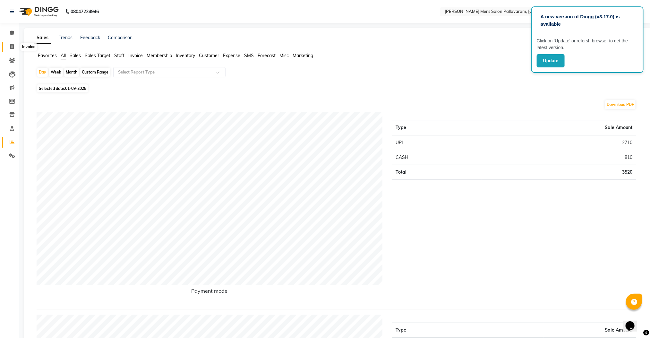
click at [12, 47] on icon at bounding box center [12, 46] width 4 height 5
select select "8211"
select select "service"
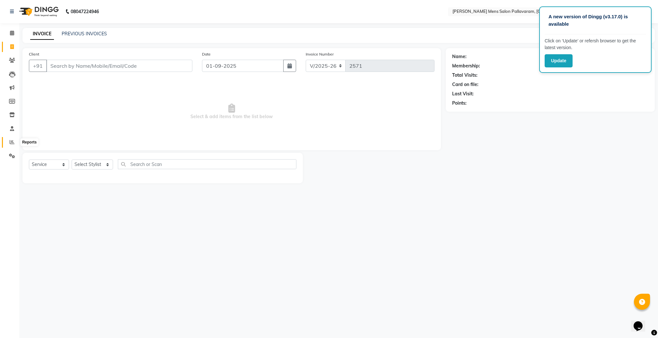
click at [14, 141] on icon at bounding box center [12, 142] width 5 height 5
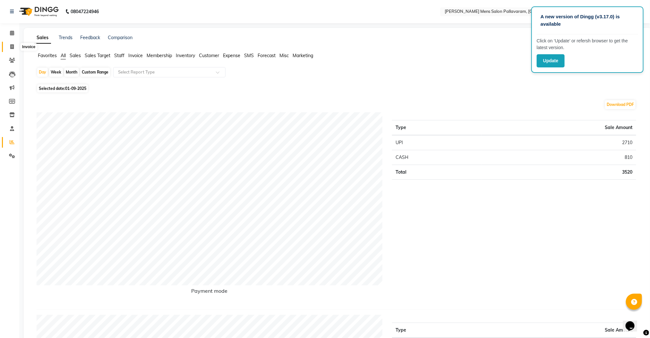
click at [12, 43] on span at bounding box center [11, 46] width 11 height 7
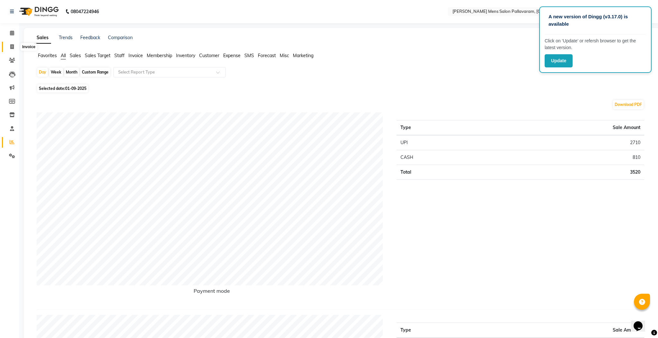
select select "8211"
select select "service"
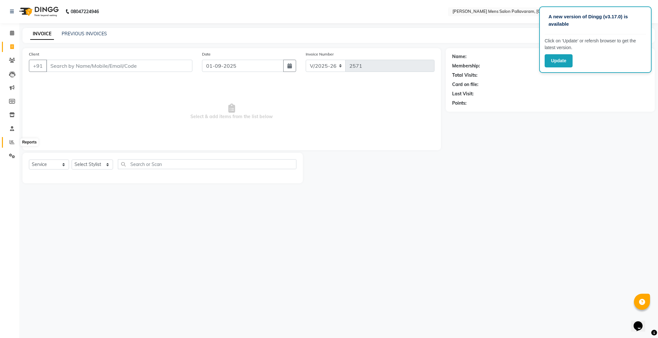
click at [13, 141] on icon at bounding box center [12, 142] width 5 height 5
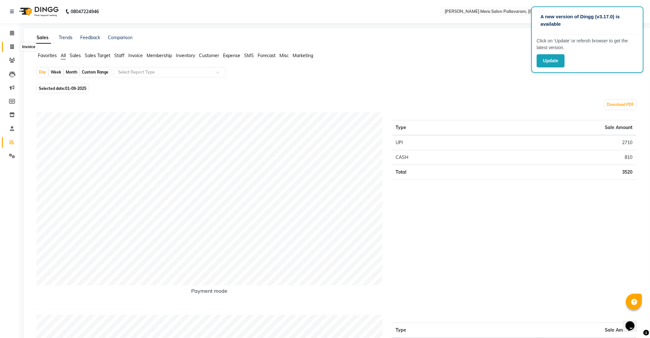
click at [14, 43] on span at bounding box center [11, 46] width 11 height 7
select select "service"
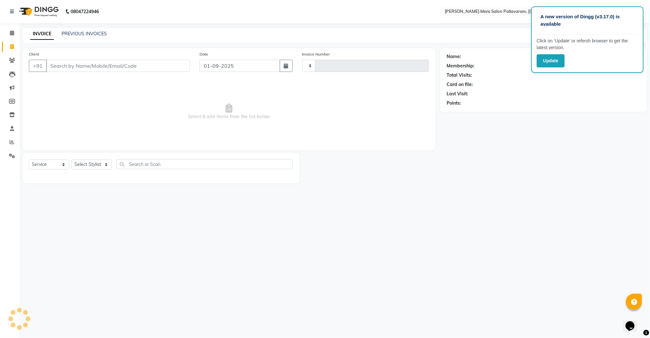
type input "2571"
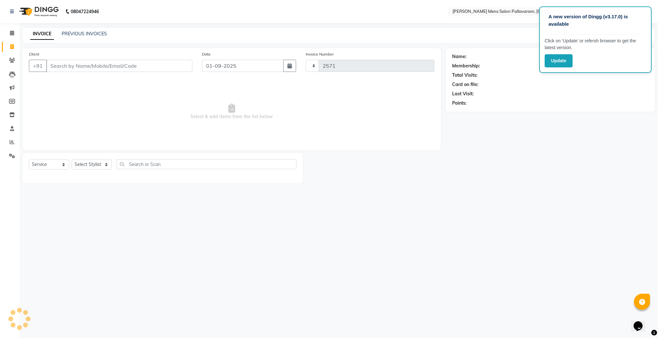
select select "8211"
click at [10, 142] on icon at bounding box center [12, 142] width 5 height 5
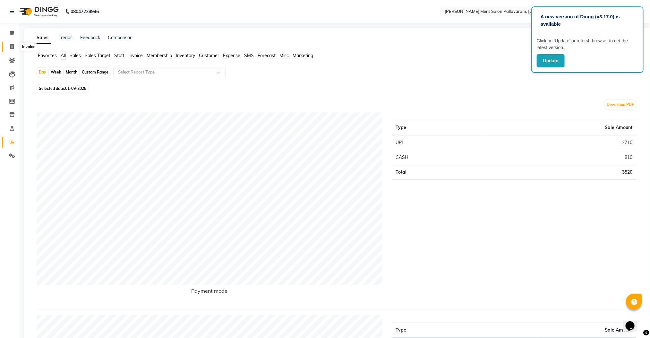
click at [11, 45] on icon at bounding box center [12, 46] width 4 height 5
select select "8211"
select select "service"
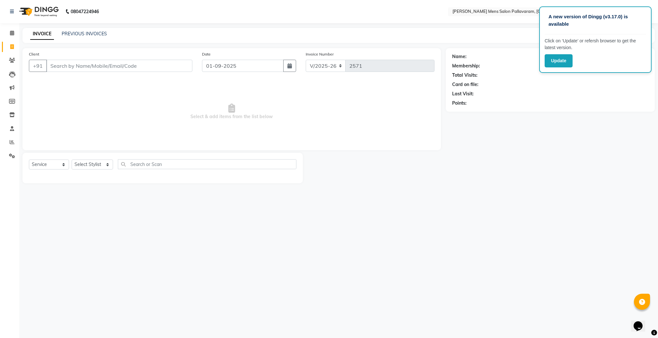
click at [88, 67] on input "Client" at bounding box center [119, 66] width 146 height 12
click at [73, 70] on input "Client" at bounding box center [119, 66] width 146 height 12
type input "9550"
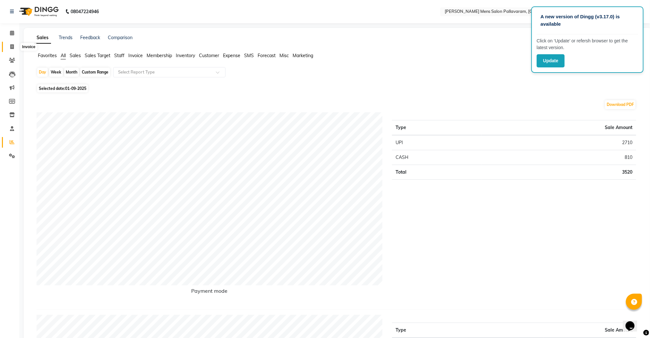
click at [13, 48] on icon at bounding box center [12, 46] width 4 height 5
select select "service"
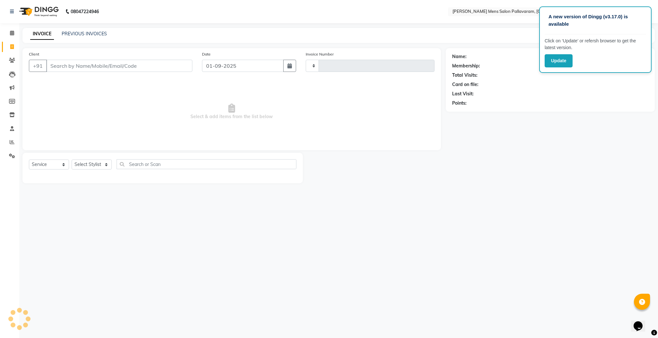
type input "2571"
select select "8211"
click at [70, 66] on input "Client" at bounding box center [119, 66] width 146 height 12
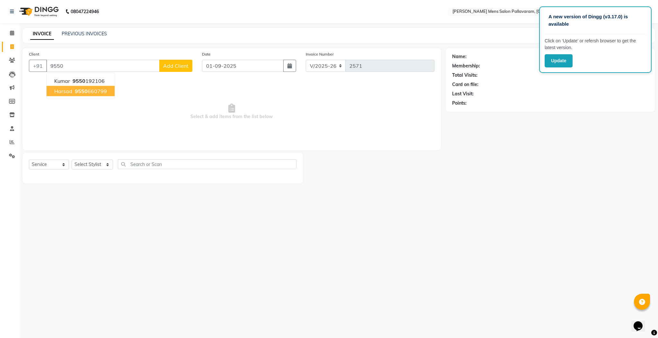
click at [73, 96] on button "harsad 9550 660799" at bounding box center [81, 91] width 68 height 10
type input "9550660799"
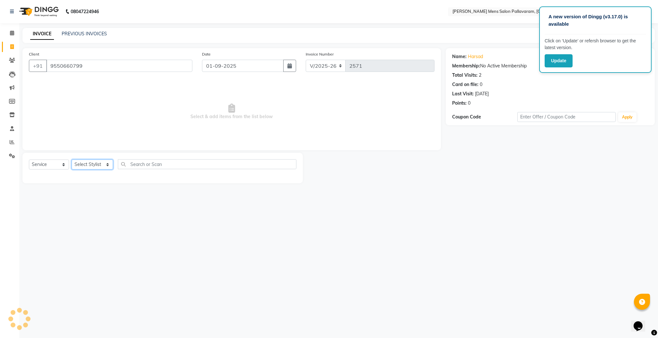
click at [89, 163] on select "Select Stylist Manager [PERSON_NAME] [PERSON_NAME] [PERSON_NAME]" at bounding box center [92, 165] width 41 height 10
select select "78843"
click at [72, 160] on select "Select Stylist Manager [PERSON_NAME] [PERSON_NAME] [PERSON_NAME]" at bounding box center [92, 165] width 41 height 10
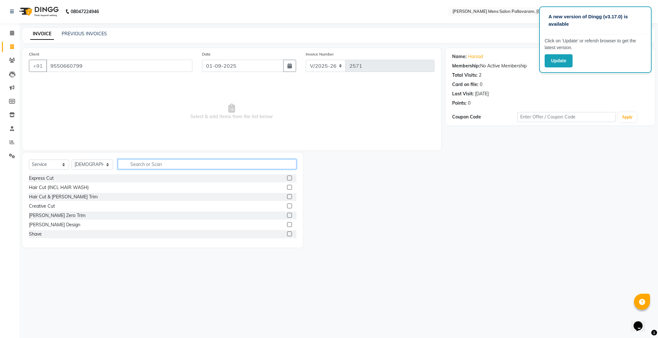
click at [235, 164] on input "text" at bounding box center [207, 164] width 178 height 10
type input "KI"
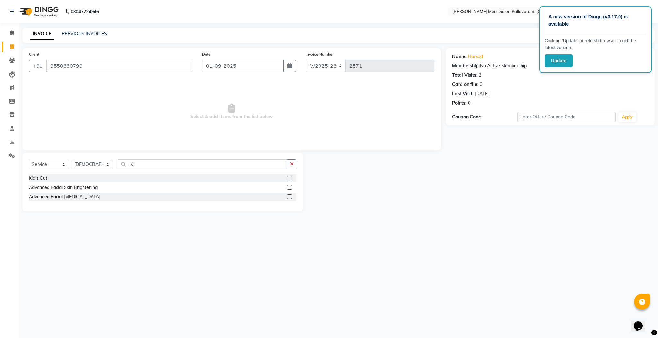
click at [290, 177] on label at bounding box center [289, 178] width 5 height 5
click at [290, 177] on input "checkbox" at bounding box center [289, 178] width 4 height 4
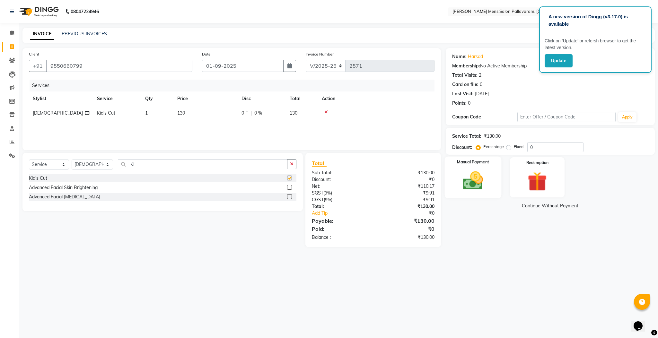
checkbox input "false"
click at [472, 172] on img at bounding box center [472, 180] width 33 height 23
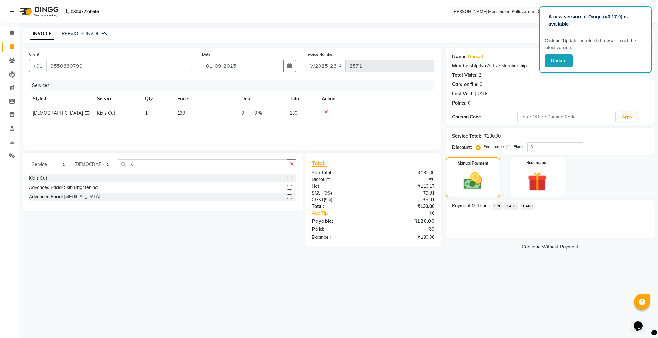
click at [496, 206] on span "UPI" at bounding box center [497, 206] width 10 height 7
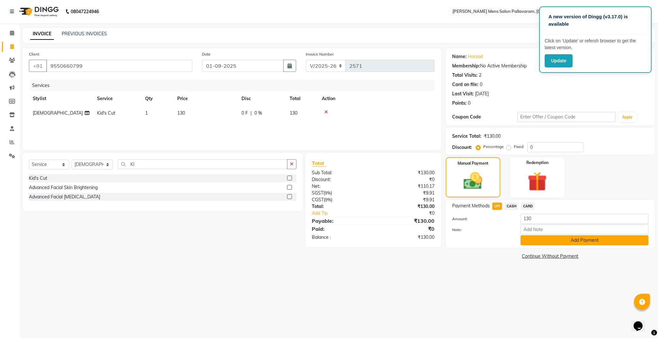
click at [530, 245] on button "Add Payment" at bounding box center [584, 240] width 128 height 10
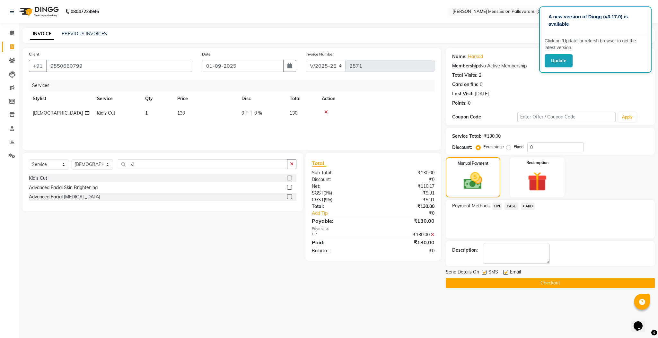
click at [546, 286] on button "Checkout" at bounding box center [549, 283] width 209 height 10
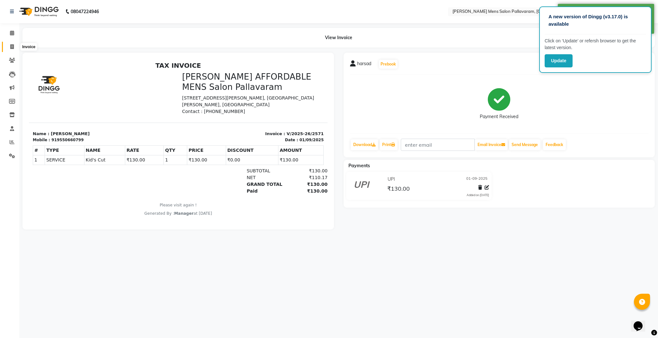
click at [8, 45] on span at bounding box center [11, 46] width 11 height 7
select select "service"
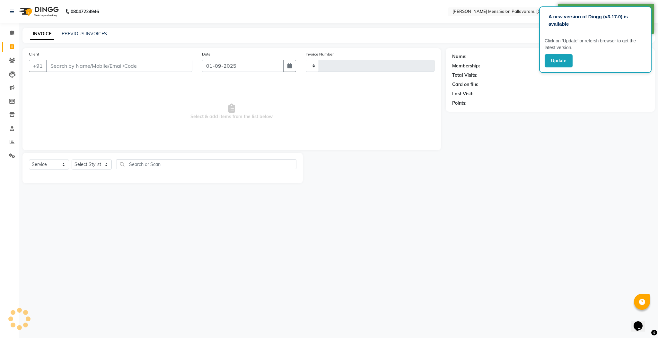
type input "2572"
select select "8211"
click at [11, 141] on icon at bounding box center [12, 142] width 5 height 5
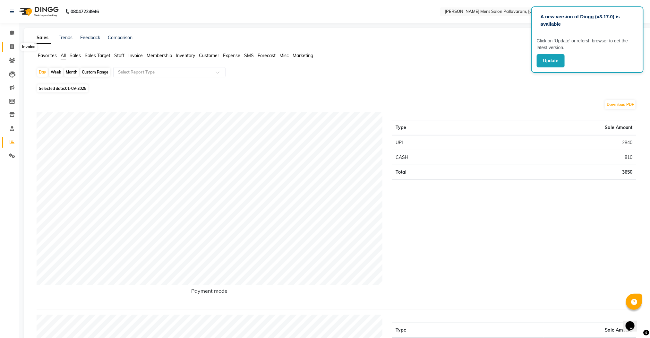
click at [13, 47] on icon at bounding box center [12, 46] width 4 height 5
select select "service"
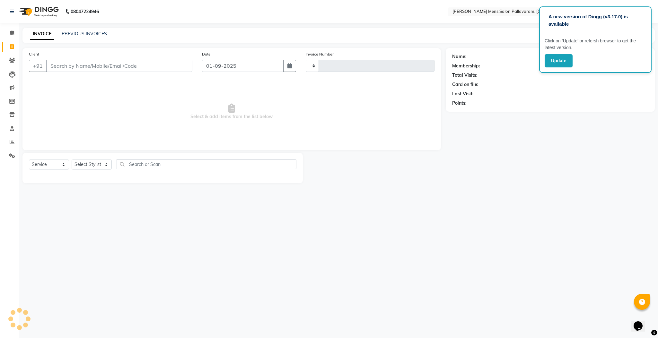
type input "2572"
select select "8211"
click at [85, 65] on input "Client" at bounding box center [119, 66] width 146 height 12
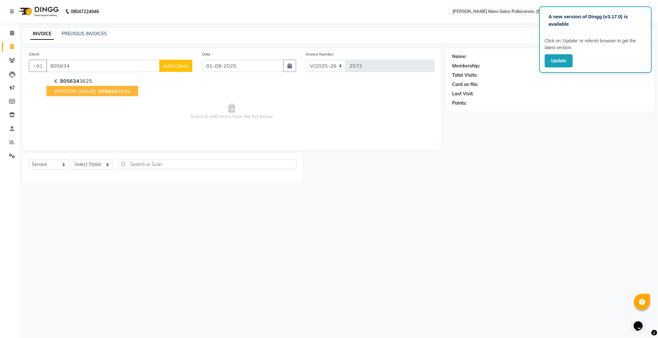
click at [98, 94] on span "805634" at bounding box center [107, 91] width 19 height 6
type input "8056343635"
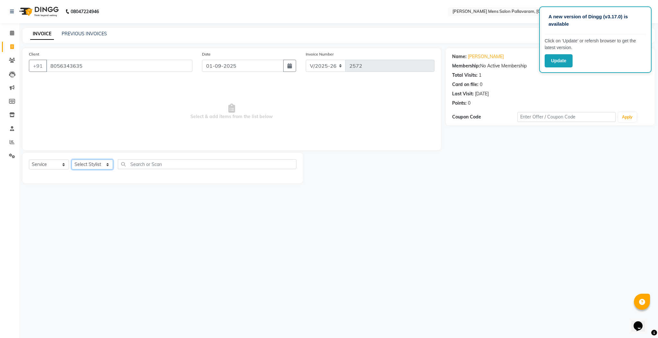
click at [95, 165] on select "Select Stylist Manager [PERSON_NAME] [PERSON_NAME] [PERSON_NAME]" at bounding box center [92, 165] width 41 height 10
select select "89182"
click at [72, 160] on select "Select Stylist Manager [PERSON_NAME] [PERSON_NAME] [PERSON_NAME]" at bounding box center [92, 165] width 41 height 10
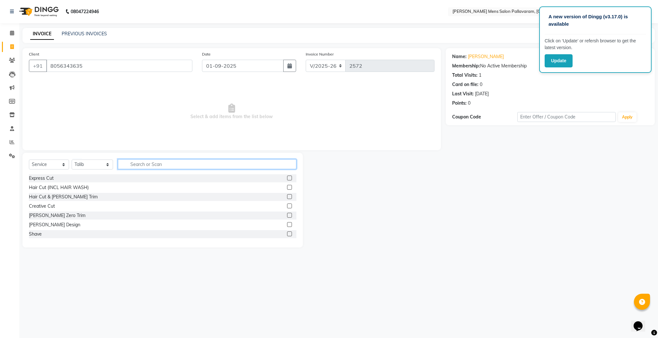
click at [140, 166] on input "text" at bounding box center [207, 164] width 178 height 10
click at [279, 196] on div "Hair Cut & [PERSON_NAME] Trim" at bounding box center [162, 197] width 267 height 8
click at [287, 197] on label at bounding box center [289, 196] width 5 height 5
click at [287, 197] on input "checkbox" at bounding box center [289, 197] width 4 height 4
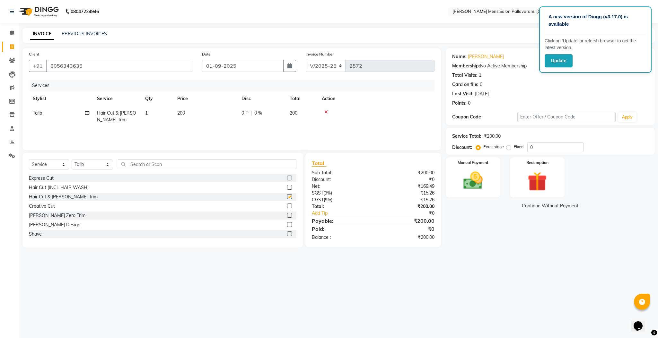
checkbox input "false"
click at [189, 164] on input "text" at bounding box center [207, 164] width 178 height 10
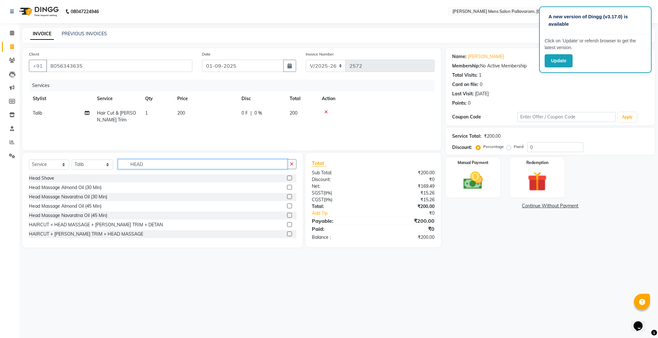
type input "HEAD"
click at [287, 186] on label at bounding box center [289, 187] width 5 height 5
click at [287, 186] on input "checkbox" at bounding box center [289, 188] width 4 height 4
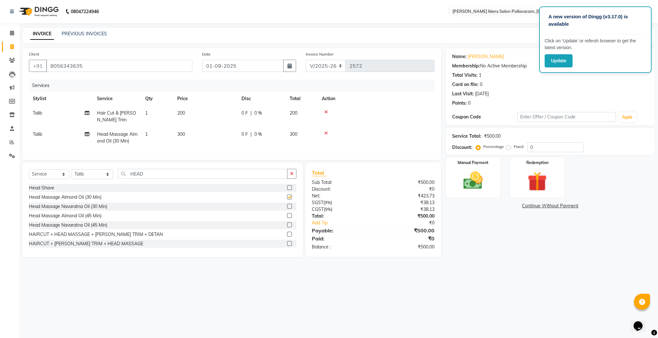
checkbox input "false"
click at [478, 177] on img at bounding box center [472, 180] width 33 height 23
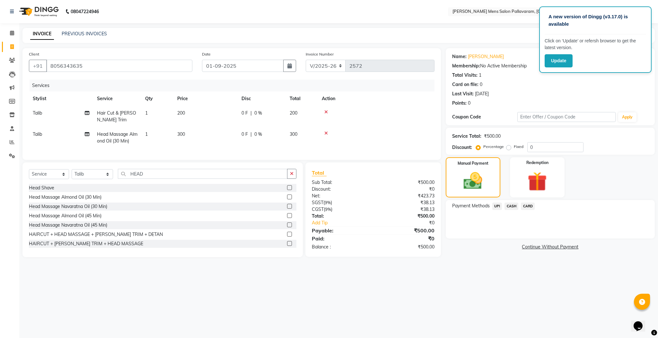
click at [494, 208] on span "UPI" at bounding box center [497, 206] width 10 height 7
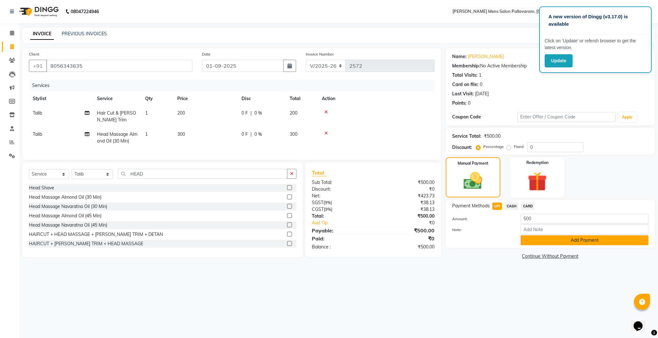
click at [549, 241] on button "Add Payment" at bounding box center [584, 240] width 128 height 10
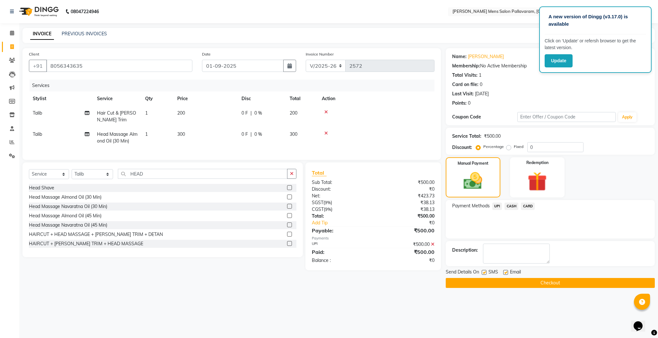
click at [551, 286] on button "Checkout" at bounding box center [549, 283] width 209 height 10
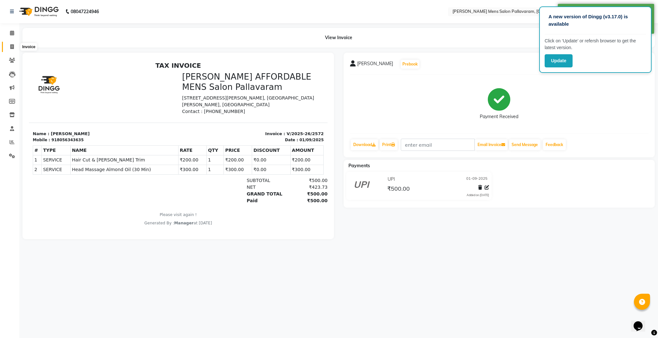
click at [11, 45] on icon at bounding box center [12, 46] width 4 height 5
select select "service"
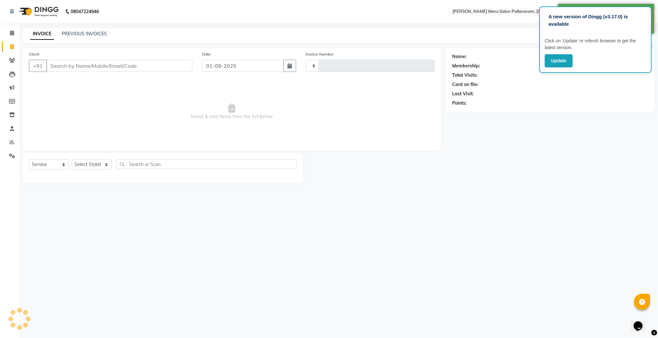
type input "2573"
select select "8211"
click at [12, 143] on icon at bounding box center [12, 142] width 5 height 5
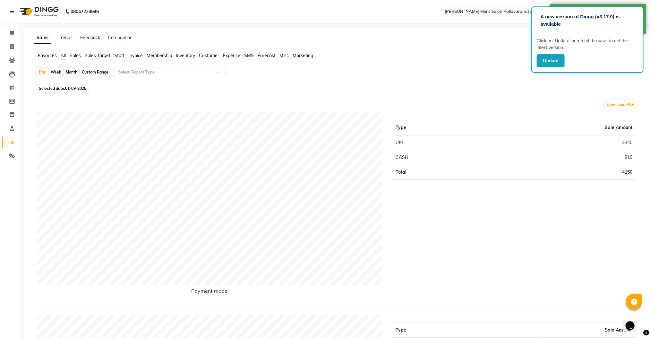
drag, startPoint x: 653, startPoint y: 73, endPoint x: 652, endPoint y: 27, distance: 45.3
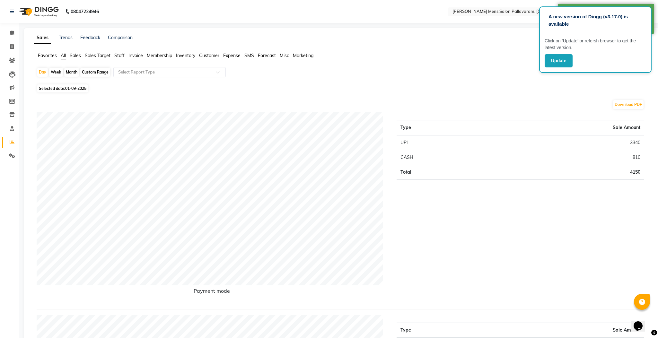
select select "8211"
select select "service"
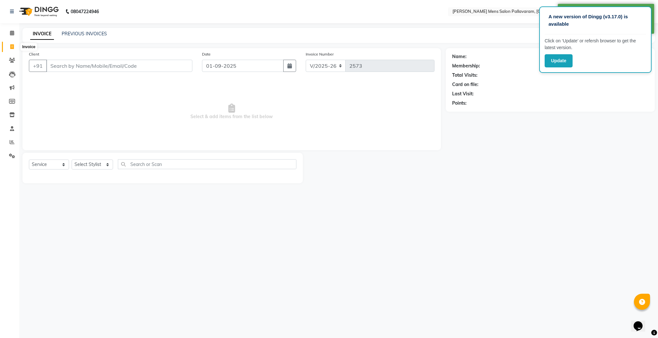
click at [8, 45] on span at bounding box center [11, 46] width 11 height 7
select select "8211"
select select "service"
click at [7, 37] on link "Calendar" at bounding box center [9, 33] width 15 height 11
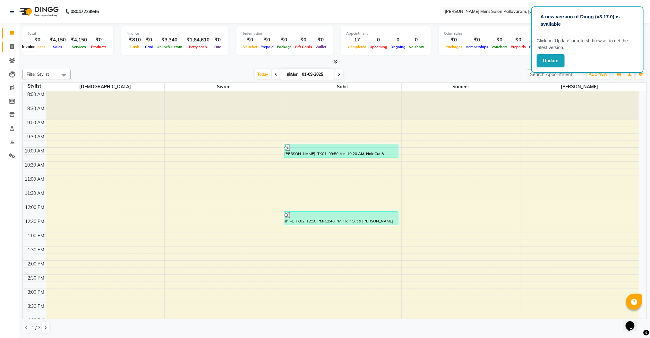
click at [13, 47] on icon at bounding box center [12, 46] width 4 height 5
select select "service"
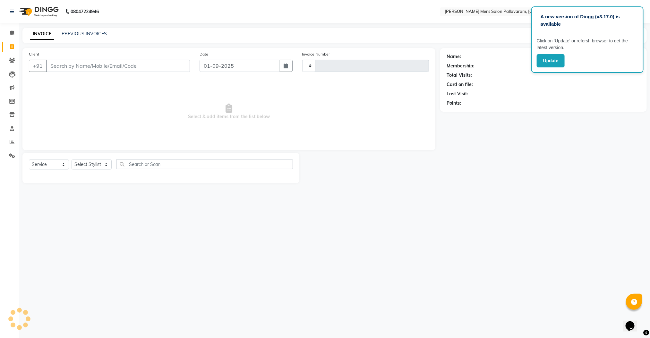
type input "2573"
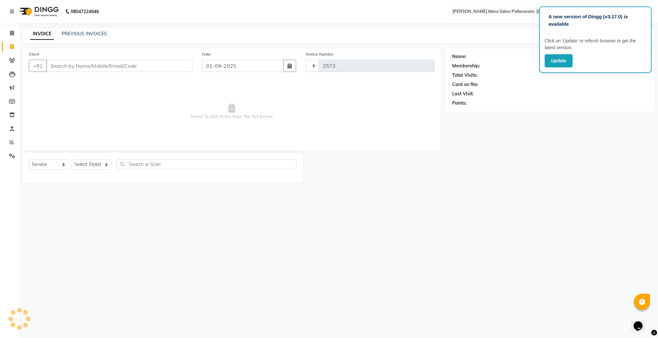
select select "8211"
click at [68, 65] on input "Client" at bounding box center [119, 66] width 146 height 12
type input "\"
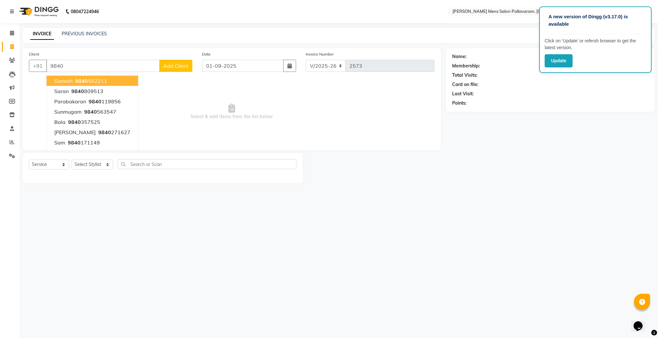
click at [108, 80] on button "ganesh 9840 552211" at bounding box center [92, 81] width 91 height 10
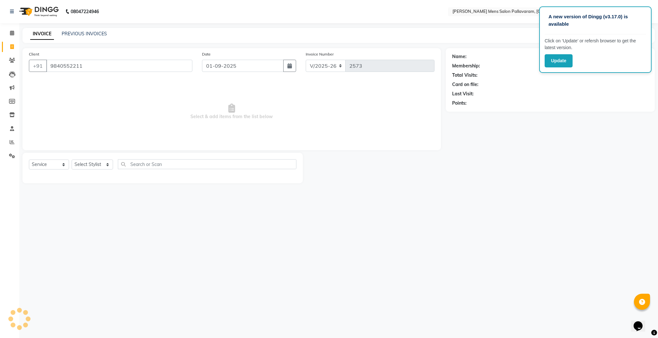
type input "9840552211"
click at [99, 164] on select "Select Stylist Manager [PERSON_NAME] [PERSON_NAME] [PERSON_NAME]" at bounding box center [92, 165] width 41 height 10
select select "78843"
click at [72, 160] on select "Select Stylist Manager [PERSON_NAME] [PERSON_NAME] [PERSON_NAME]" at bounding box center [92, 165] width 41 height 10
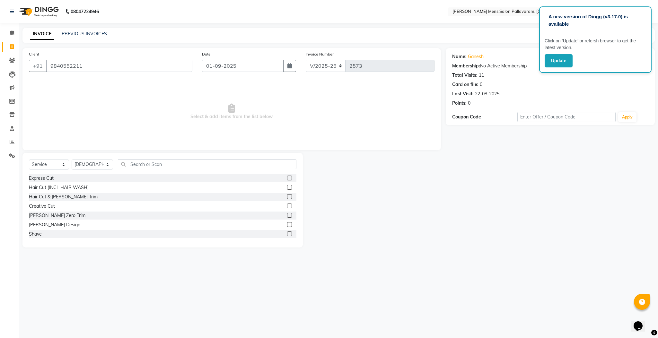
click at [287, 178] on label at bounding box center [289, 178] width 5 height 5
click at [287, 178] on input "checkbox" at bounding box center [289, 178] width 4 height 4
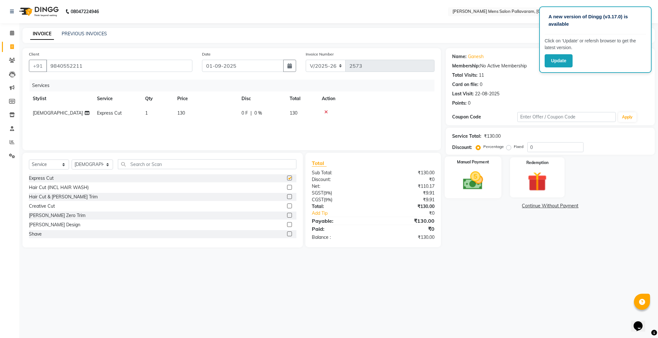
checkbox input "false"
click at [447, 174] on div "Manual Payment" at bounding box center [472, 178] width 57 height 42
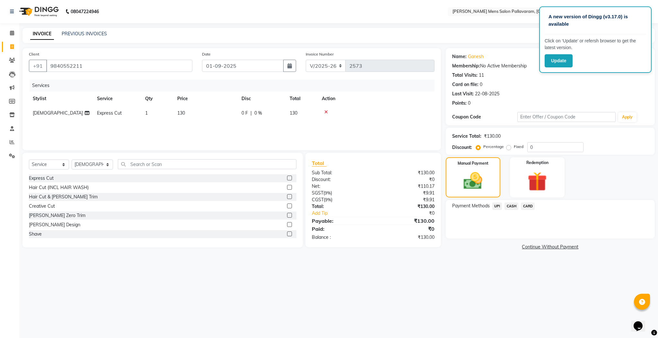
click at [510, 206] on span "CASH" at bounding box center [511, 206] width 14 height 7
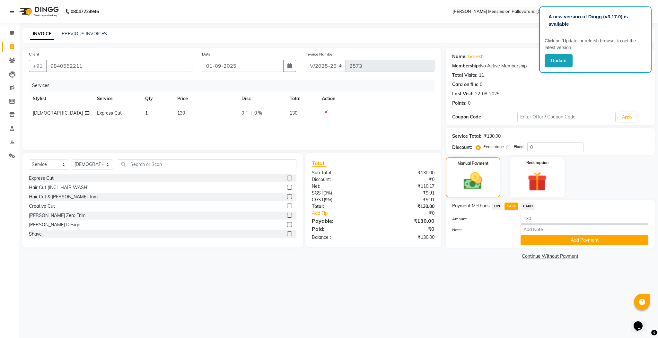
click at [533, 248] on div "Name: Ganesh Membership: No Active Membership Total Visits: 11 Card on file: 0 …" at bounding box center [552, 154] width 214 height 213
click at [532, 240] on button "Add Payment" at bounding box center [584, 240] width 128 height 10
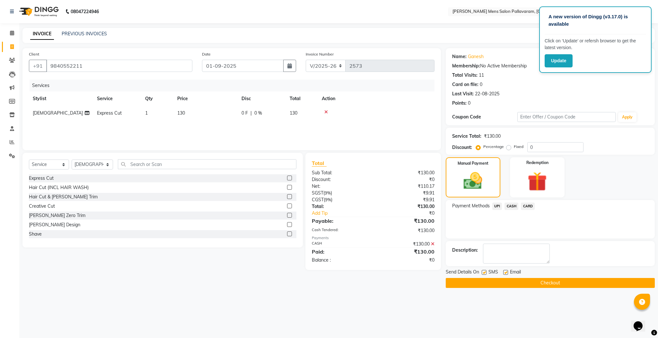
drag, startPoint x: 520, startPoint y: 281, endPoint x: 517, endPoint y: 277, distance: 4.6
click at [520, 281] on button "Checkout" at bounding box center [549, 283] width 209 height 10
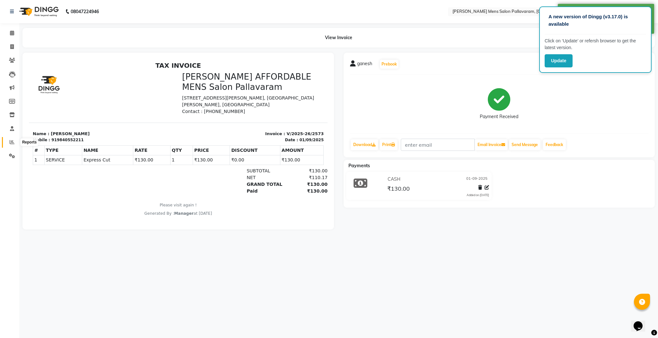
click at [10, 144] on span at bounding box center [11, 142] width 11 height 7
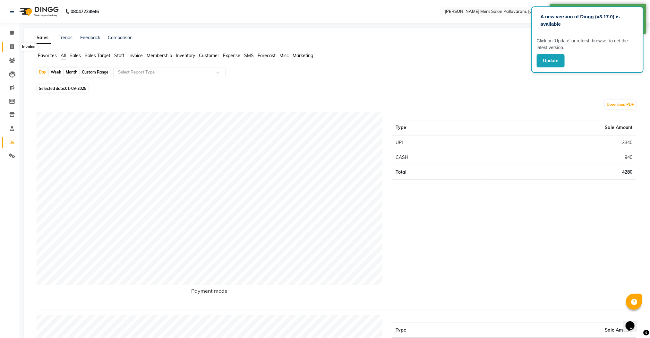
click at [12, 48] on icon at bounding box center [12, 46] width 4 height 5
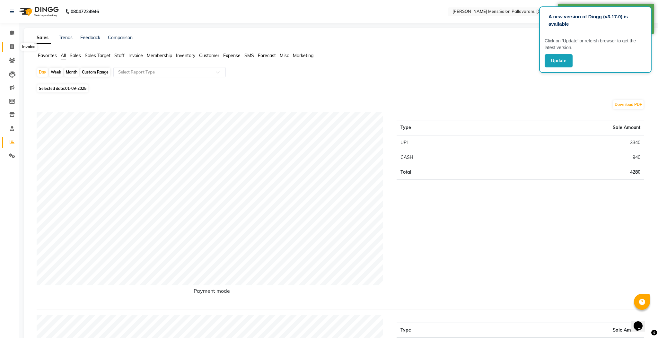
select select "8211"
select select "service"
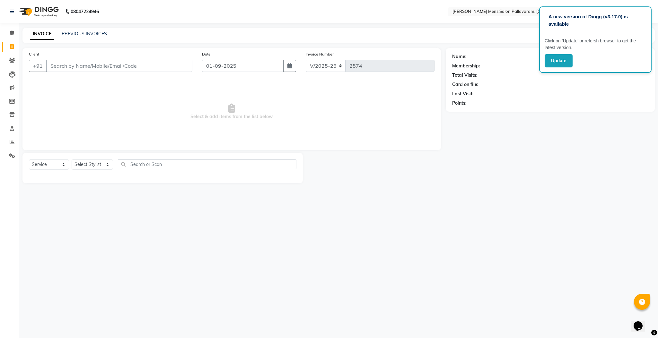
click at [26, 8] on img at bounding box center [38, 12] width 44 height 18
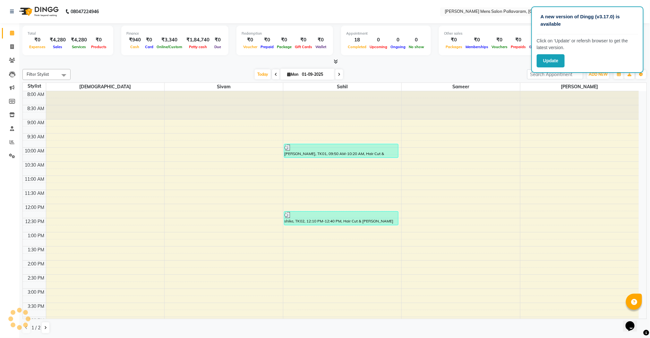
click at [0, 3] on nav "08047224946 Select Location × [PERSON_NAME] Mens Salon Pallavaram, Pallavaram D…" at bounding box center [325, 11] width 650 height 23
drag, startPoint x: 86, startPoint y: 6, endPoint x: 90, endPoint y: 6, distance: 3.9
click at [88, 6] on nav "[PHONE_NUMBER] Need Help? Call us on 08047224946 Select Location × [PERSON_NAME…" at bounding box center [325, 11] width 650 height 23
click at [295, 33] on div "Redemption" at bounding box center [285, 33] width 86 height 5
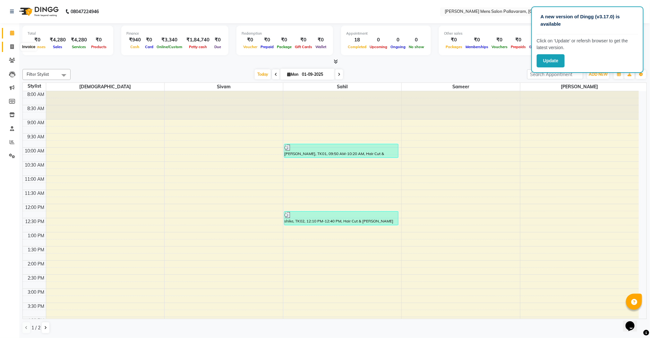
click at [8, 44] on span at bounding box center [11, 46] width 11 height 7
select select "8211"
select select "service"
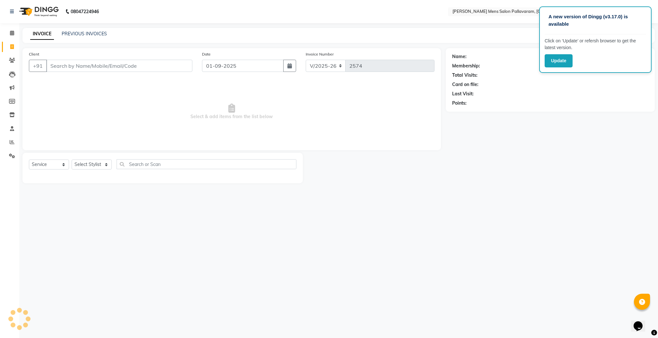
click at [59, 65] on input "Client" at bounding box center [119, 66] width 146 height 12
click at [62, 64] on input "6372742412" at bounding box center [102, 66] width 113 height 12
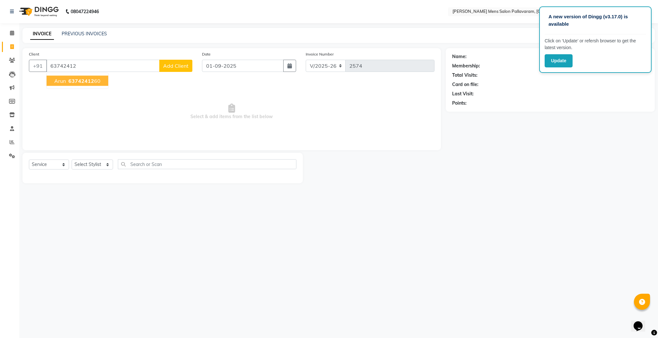
click at [78, 82] on span "63742412" at bounding box center [81, 81] width 26 height 6
type input "6374241260"
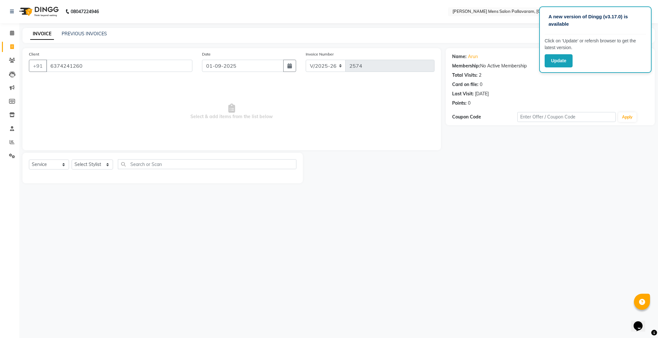
click at [97, 159] on div "Select Service Product Membership Package Voucher Prepaid Gift Card Select Styl…" at bounding box center [162, 166] width 267 height 15
click at [97, 166] on select "Select Stylist Manager [PERSON_NAME] [PERSON_NAME] [PERSON_NAME]" at bounding box center [92, 165] width 41 height 10
select select "89182"
click at [72, 160] on select "Select Stylist Manager [PERSON_NAME] [PERSON_NAME] [PERSON_NAME]" at bounding box center [92, 165] width 41 height 10
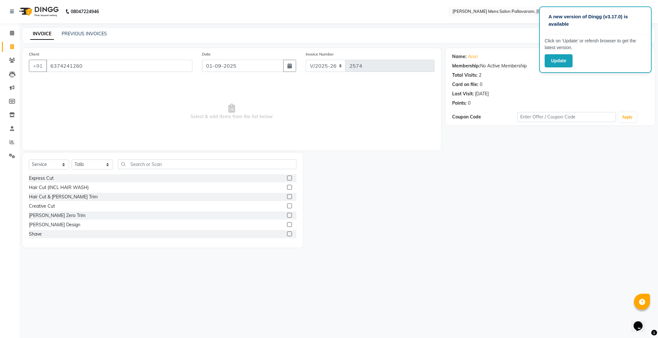
click at [287, 196] on label at bounding box center [289, 196] width 5 height 5
click at [287, 196] on input "checkbox" at bounding box center [289, 197] width 4 height 4
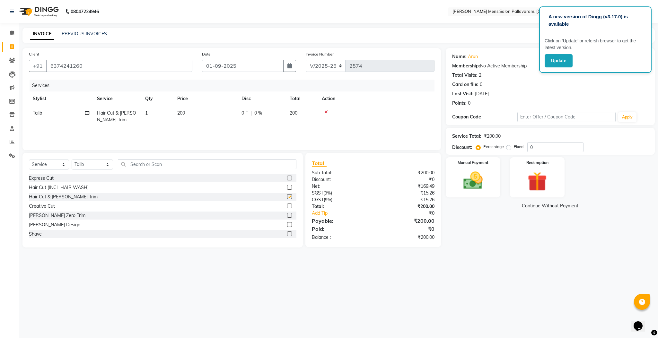
checkbox input "false"
click at [483, 183] on img at bounding box center [472, 180] width 33 height 23
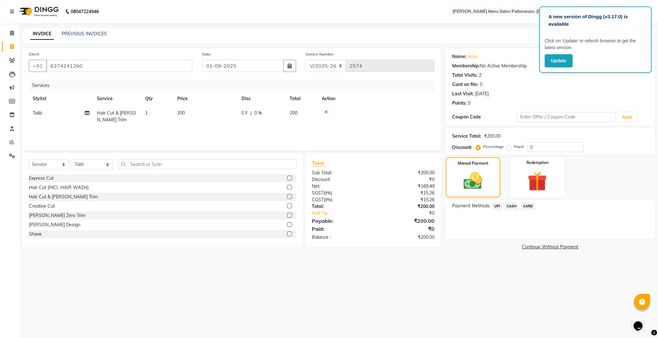
click at [498, 205] on span "UPI" at bounding box center [497, 206] width 10 height 7
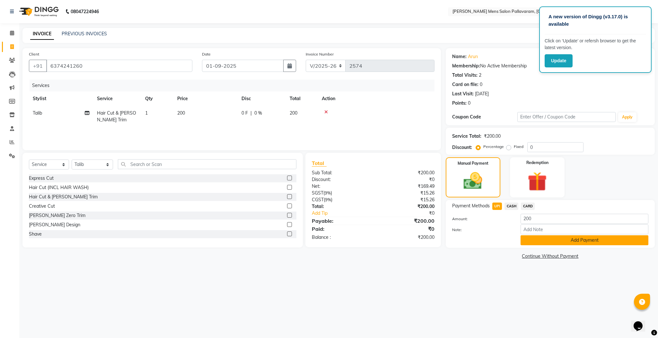
click at [539, 238] on button "Add Payment" at bounding box center [584, 240] width 128 height 10
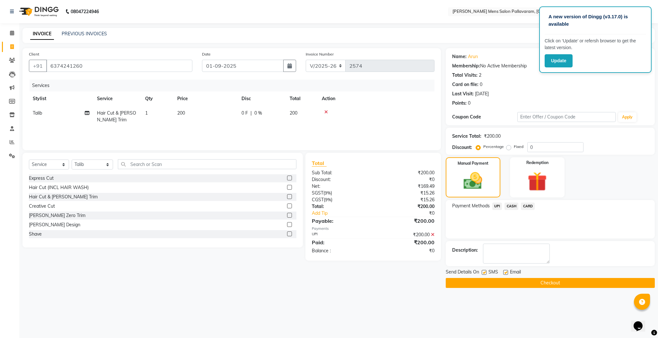
click at [530, 285] on button "Checkout" at bounding box center [549, 283] width 209 height 10
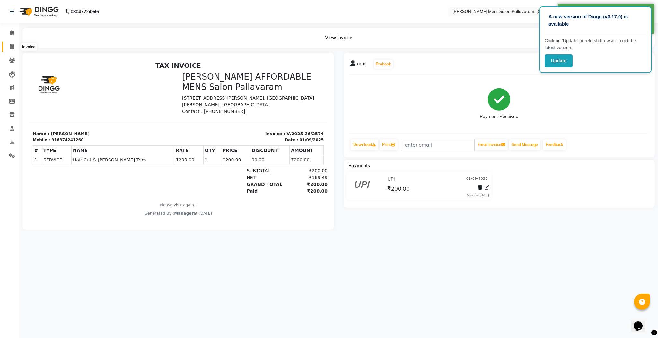
click at [12, 45] on icon at bounding box center [12, 46] width 4 height 5
select select "8211"
select select "service"
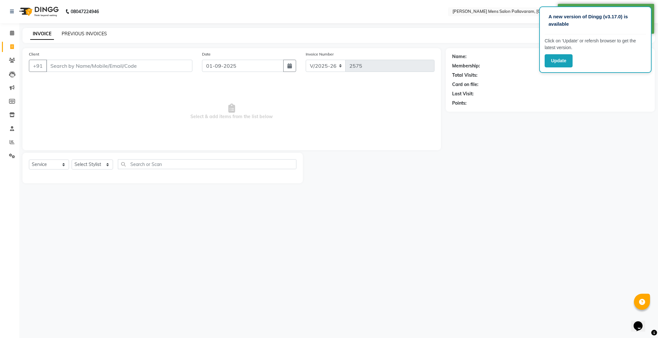
click at [76, 32] on link "PREVIOUS INVOICES" at bounding box center [84, 34] width 45 height 6
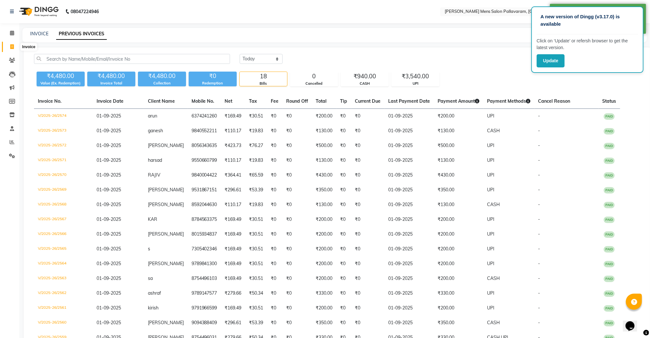
click at [15, 48] on span at bounding box center [11, 46] width 11 height 7
select select "8211"
select select "service"
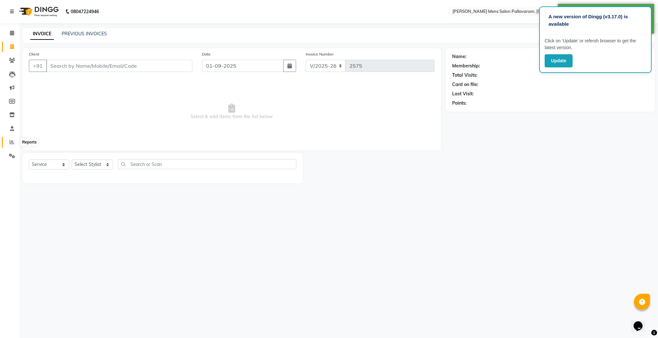
click at [13, 142] on icon at bounding box center [12, 142] width 5 height 5
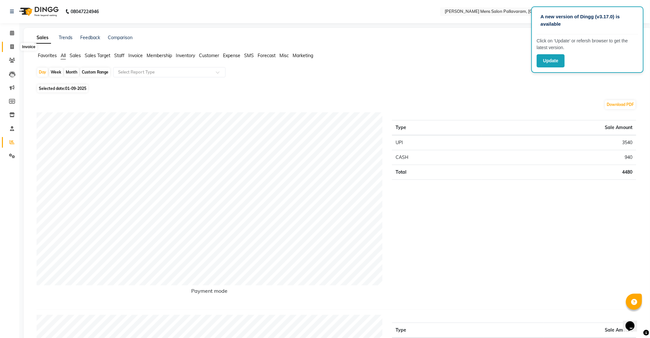
click at [12, 47] on icon at bounding box center [12, 46] width 4 height 5
select select "service"
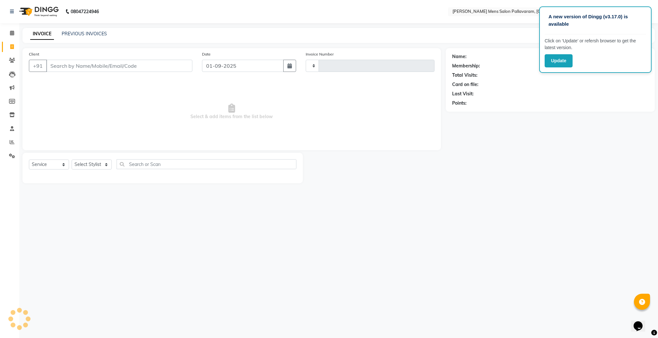
type input "2575"
select select "8211"
click at [72, 65] on input "Client" at bounding box center [119, 66] width 146 height 12
click at [106, 65] on input "Client" at bounding box center [119, 66] width 146 height 12
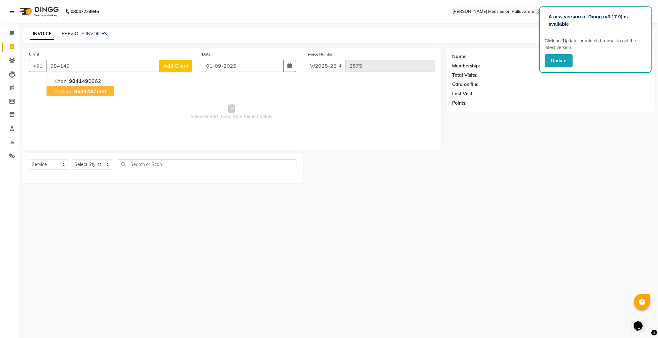
click at [92, 89] on span "984149" at bounding box center [83, 91] width 19 height 6
type input "9841497660"
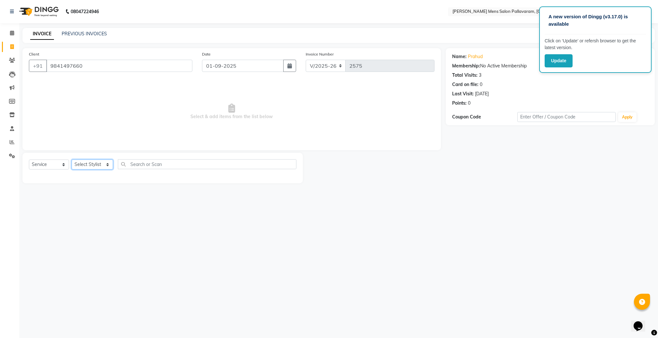
click at [92, 161] on select "Select Stylist Manager [PERSON_NAME] [PERSON_NAME] [PERSON_NAME]" at bounding box center [92, 165] width 41 height 10
select select "89182"
click at [72, 160] on select "Select Stylist Manager [PERSON_NAME] [PERSON_NAME] [PERSON_NAME]" at bounding box center [92, 165] width 41 height 10
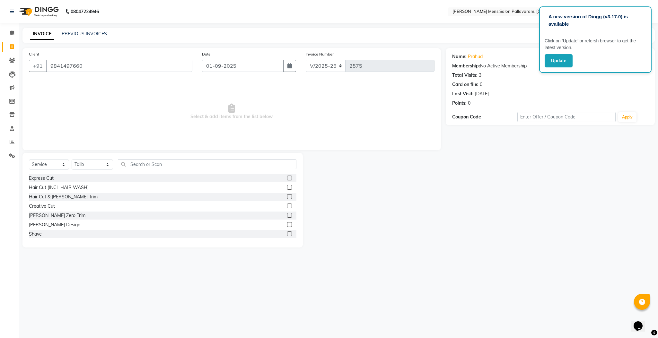
click at [287, 226] on label at bounding box center [289, 224] width 5 height 5
click at [287, 226] on input "checkbox" at bounding box center [289, 225] width 4 height 4
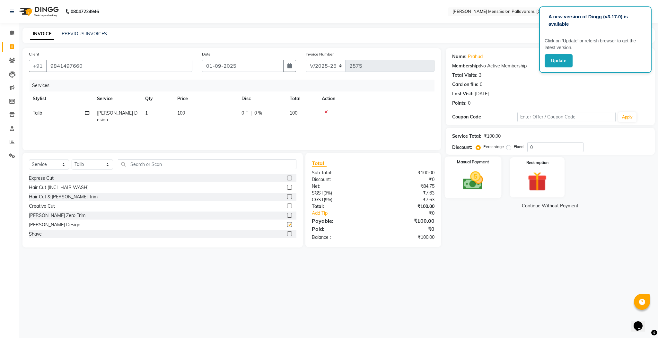
checkbox input "false"
click at [479, 195] on div "Manual Payment" at bounding box center [472, 178] width 57 height 42
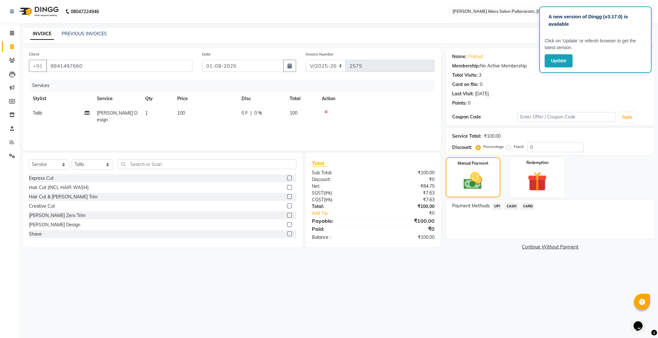
click at [501, 203] on span "UPI" at bounding box center [497, 206] width 10 height 7
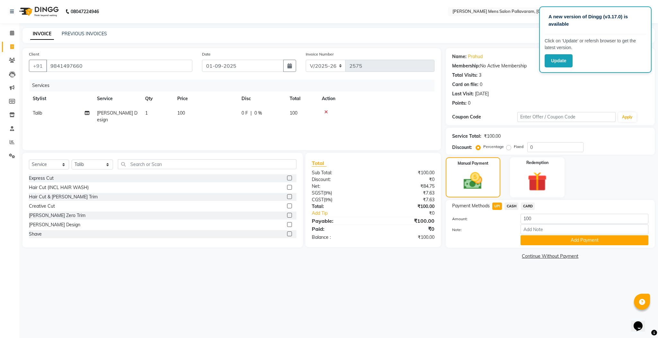
click at [510, 205] on span "CASH" at bounding box center [511, 206] width 14 height 7
click at [547, 242] on button "Add Payment" at bounding box center [584, 240] width 128 height 10
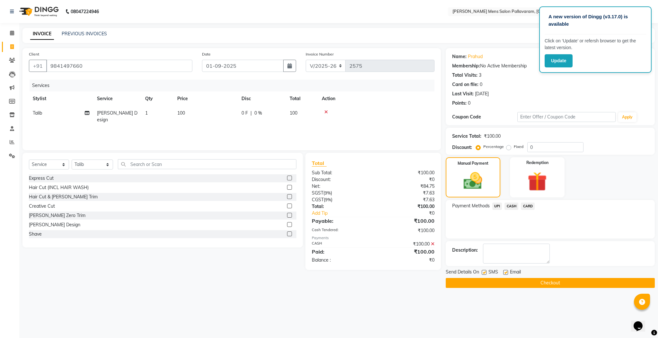
click at [546, 284] on button "Checkout" at bounding box center [549, 283] width 209 height 10
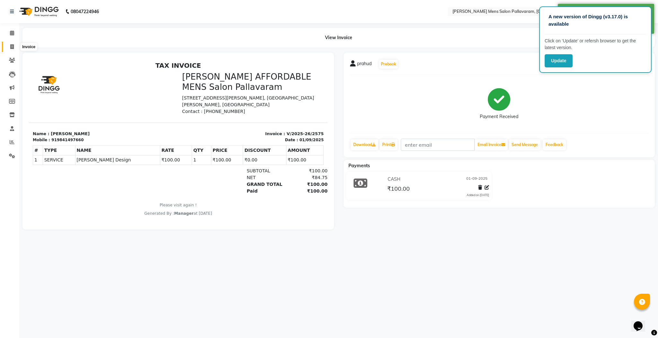
click at [11, 46] on icon at bounding box center [12, 46] width 4 height 5
select select "8211"
select select "service"
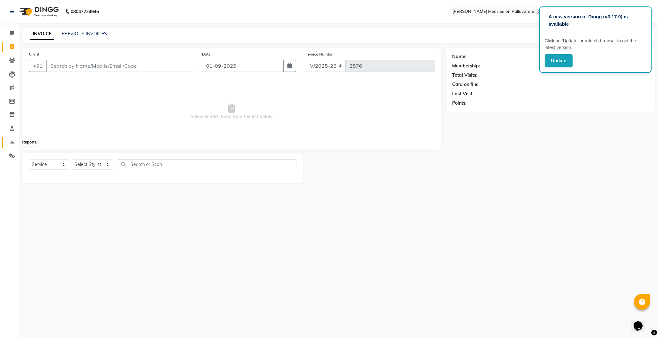
click at [10, 143] on icon at bounding box center [12, 142] width 5 height 5
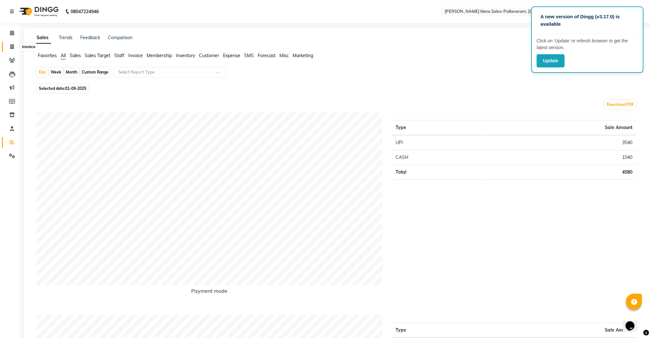
click at [11, 45] on icon at bounding box center [12, 46] width 4 height 5
select select "service"
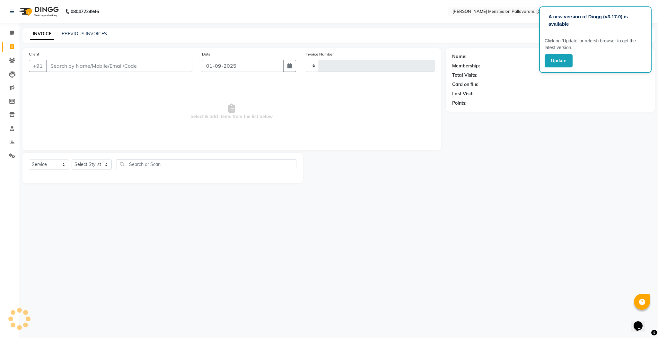
type input "2576"
select select "8211"
click at [7, 141] on span at bounding box center [11, 142] width 11 height 7
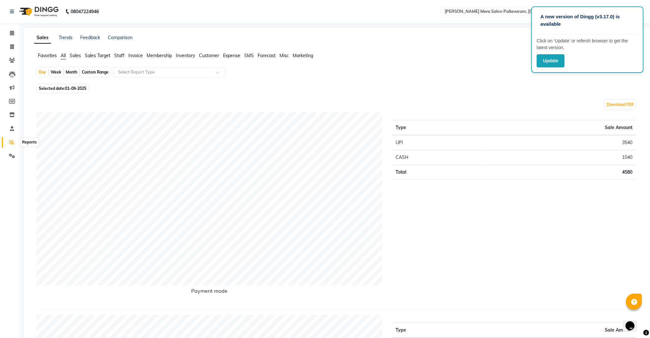
click at [13, 142] on icon at bounding box center [12, 142] width 5 height 5
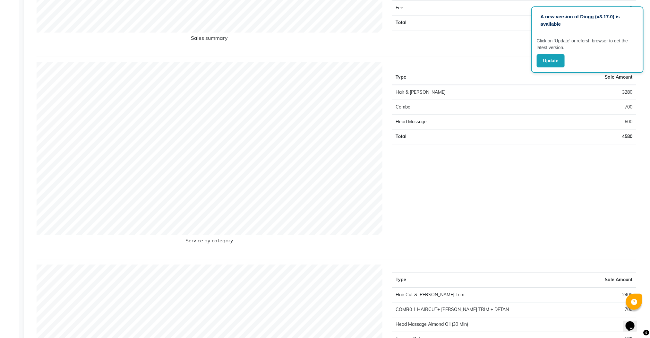
scroll to position [809, 0]
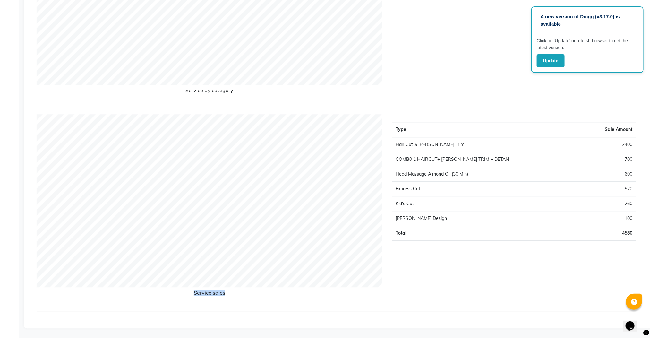
drag, startPoint x: 644, startPoint y: 118, endPoint x: 632, endPoint y: 91, distance: 30.0
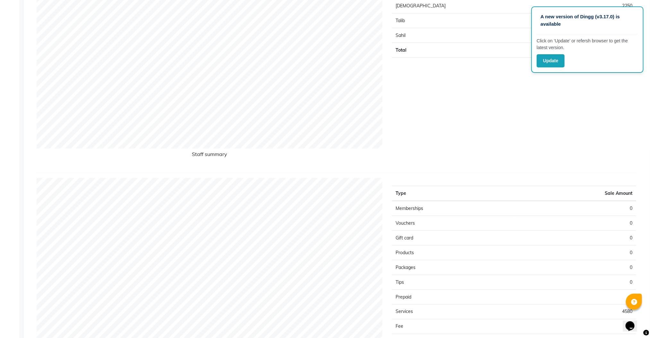
scroll to position [0, 0]
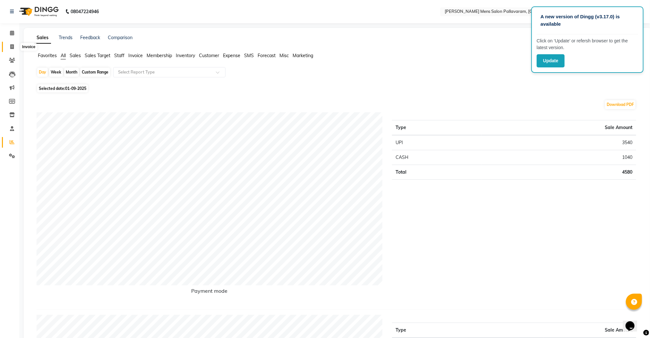
click at [12, 44] on icon at bounding box center [12, 46] width 4 height 5
select select "8211"
select select "service"
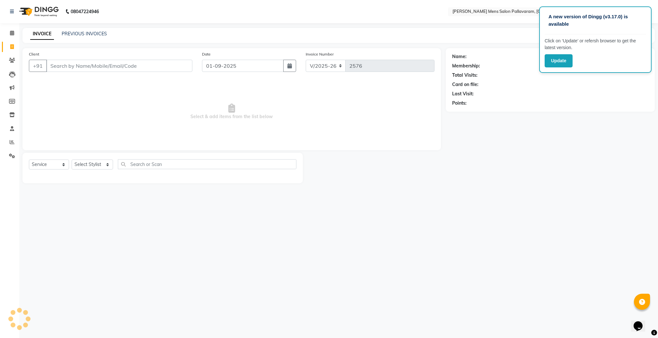
click at [80, 28] on div "INVOICE PREVIOUS INVOICES Create New Save" at bounding box center [338, 35] width 632 height 15
click at [81, 30] on div "INVOICE PREVIOUS INVOICES Create New Save" at bounding box center [338, 35] width 632 height 15
drag, startPoint x: 86, startPoint y: 41, endPoint x: 86, endPoint y: 33, distance: 7.7
click at [86, 37] on div "INVOICE PREVIOUS INVOICES Create New Save" at bounding box center [338, 35] width 632 height 15
click at [86, 32] on link "PREVIOUS INVOICES" at bounding box center [84, 34] width 45 height 6
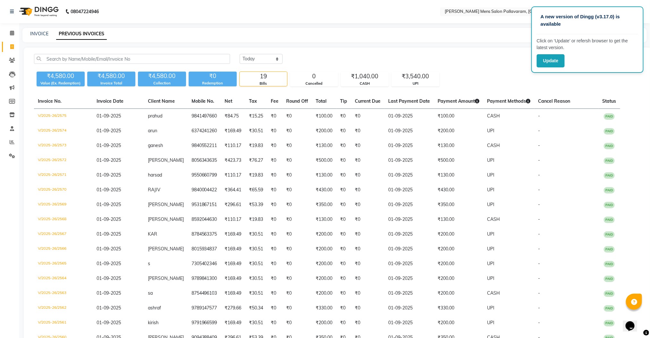
scroll to position [90, 0]
